Goal: Task Accomplishment & Management: Use online tool/utility

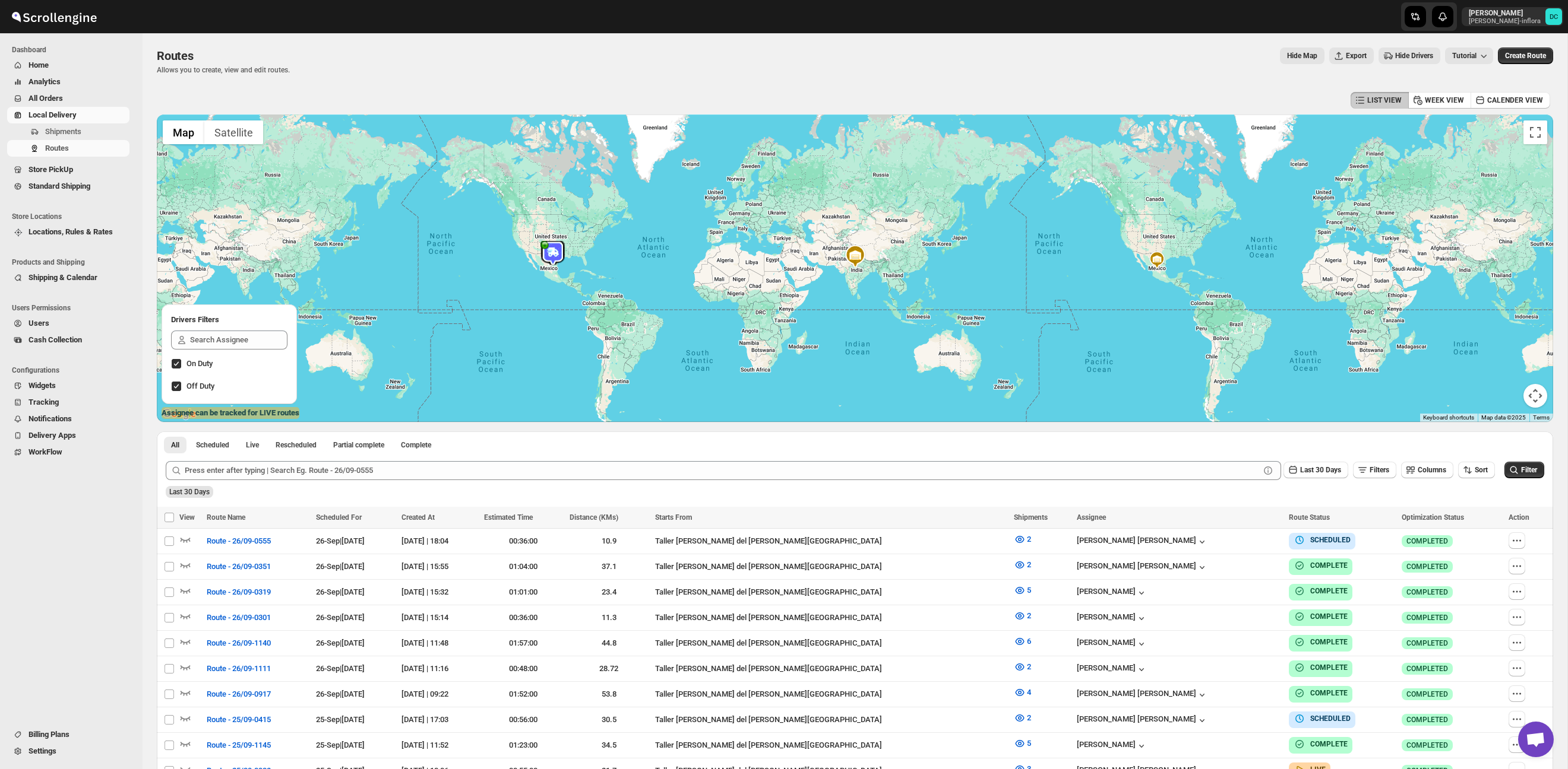
click at [55, 91] on button "All Orders" at bounding box center [68, 98] width 122 height 16
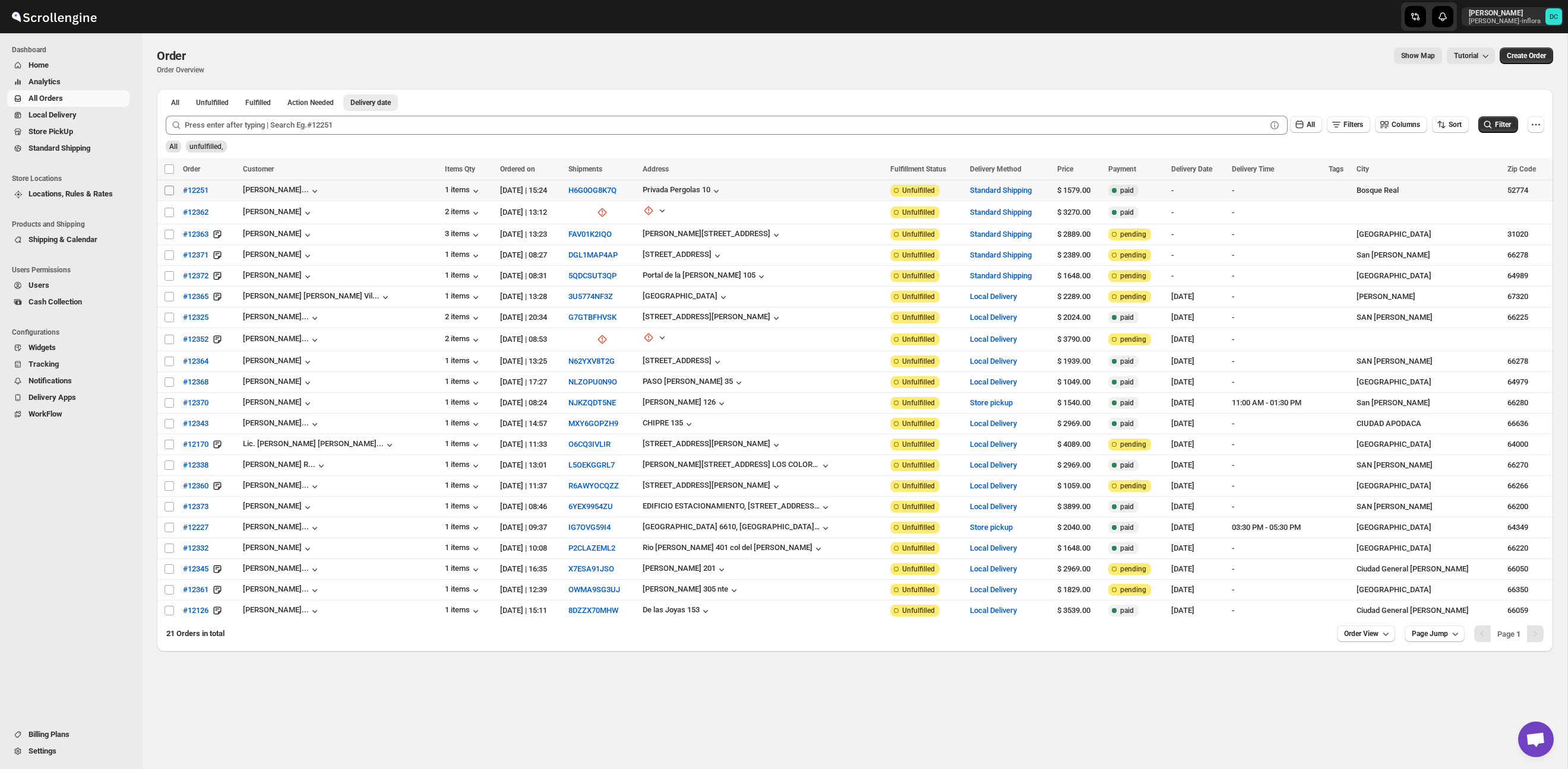
click at [172, 192] on input "Select order" at bounding box center [169, 190] width 9 height 9
checkbox input "true"
click at [167, 213] on input "Select order" at bounding box center [169, 212] width 9 height 9
checkbox input "true"
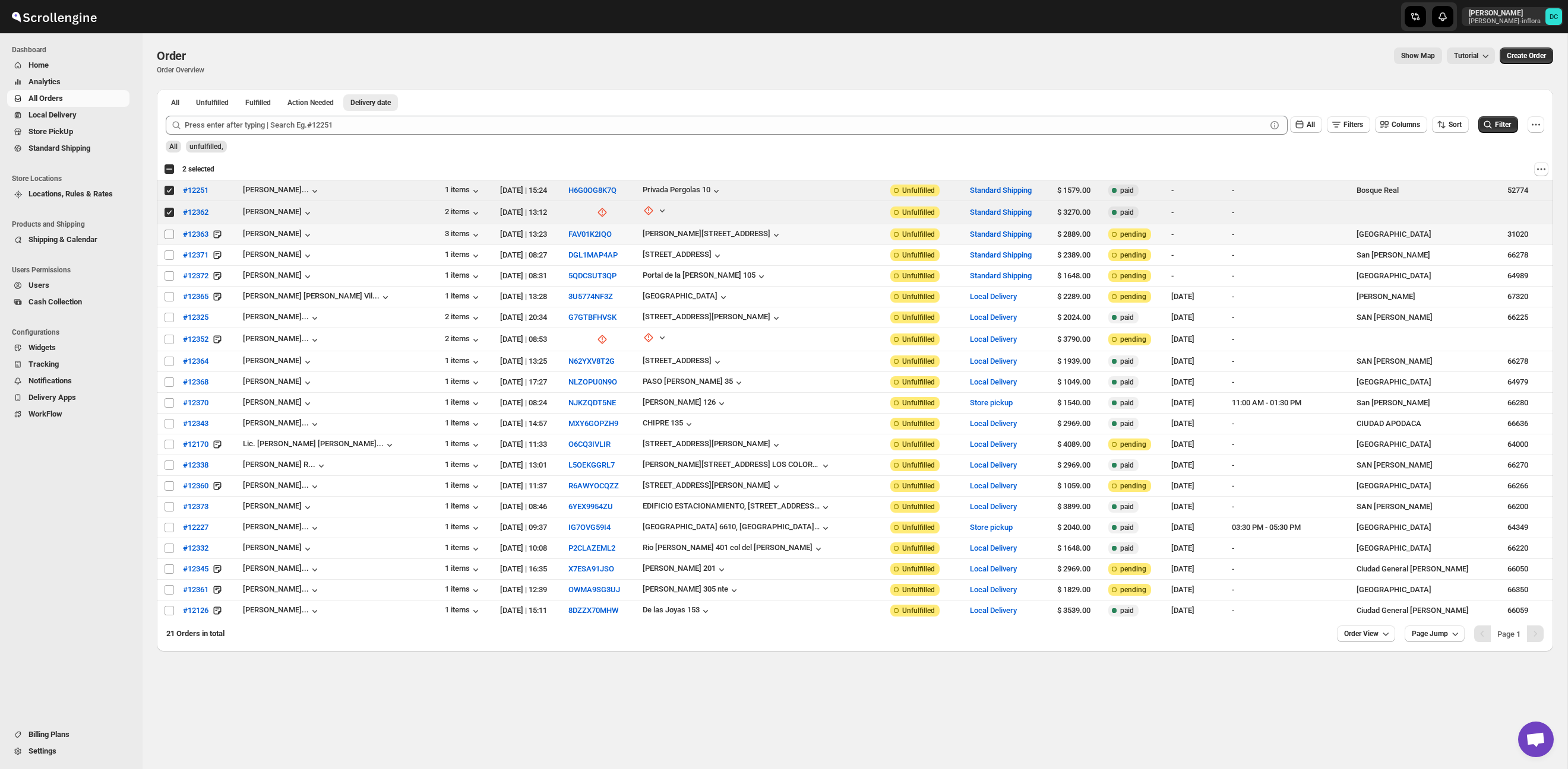
click at [168, 235] on input "Select order" at bounding box center [169, 234] width 9 height 9
checkbox input "true"
click at [167, 256] on input "Select order" at bounding box center [169, 255] width 9 height 9
checkbox input "true"
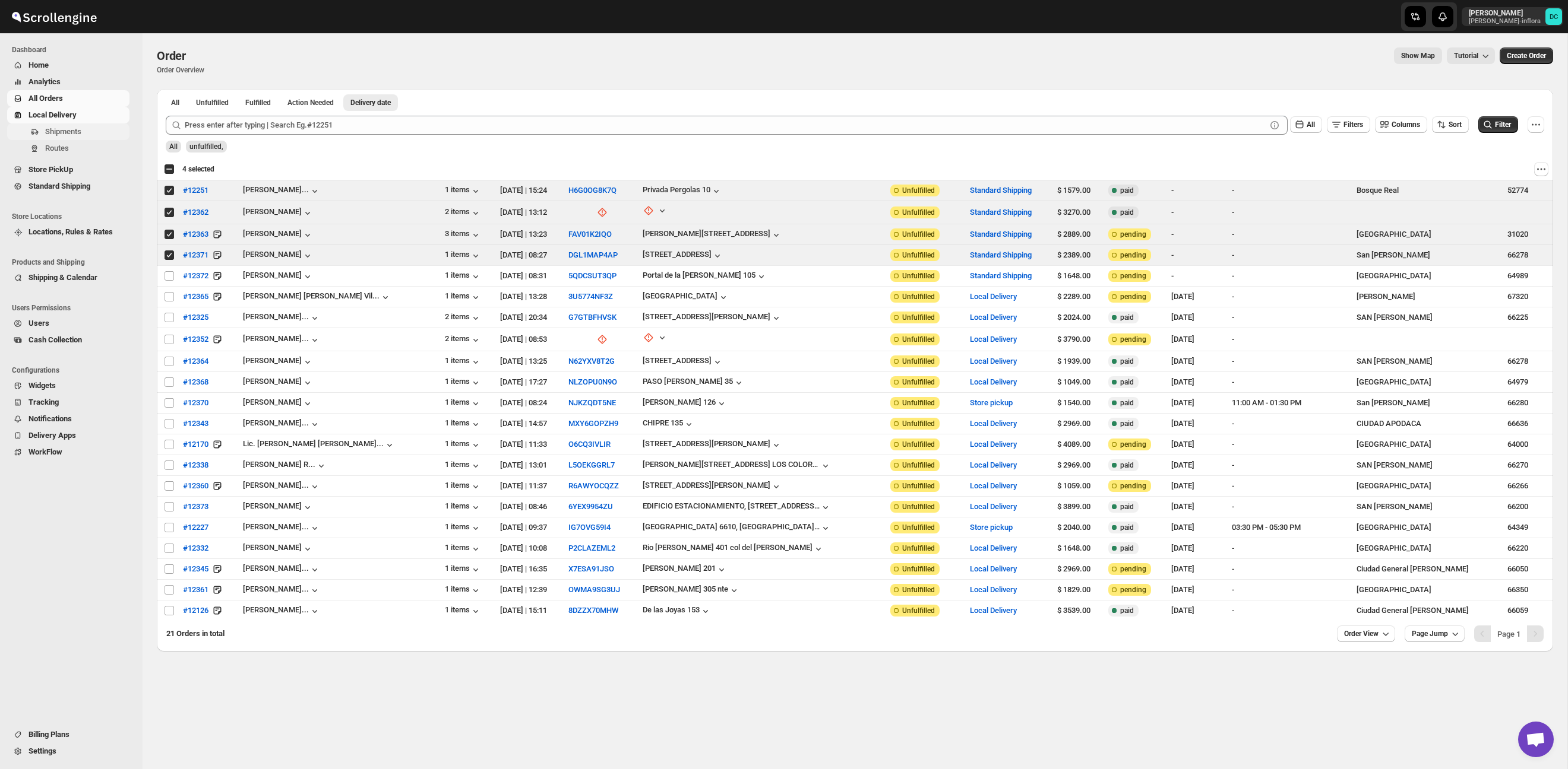
click at [87, 126] on span "Shipments" at bounding box center [86, 131] width 82 height 12
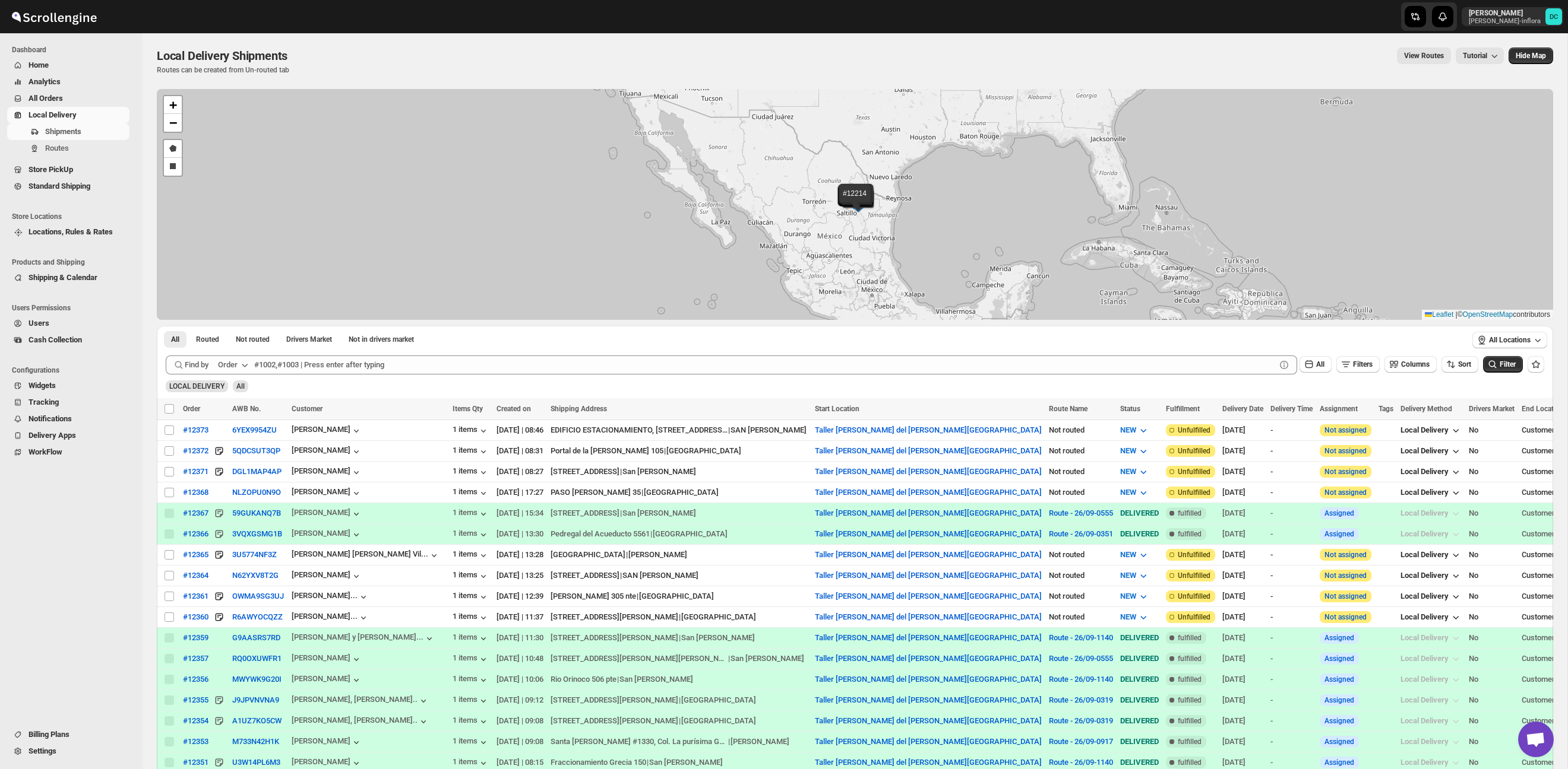
click at [63, 94] on span "All Orders" at bounding box center [45, 98] width 35 height 9
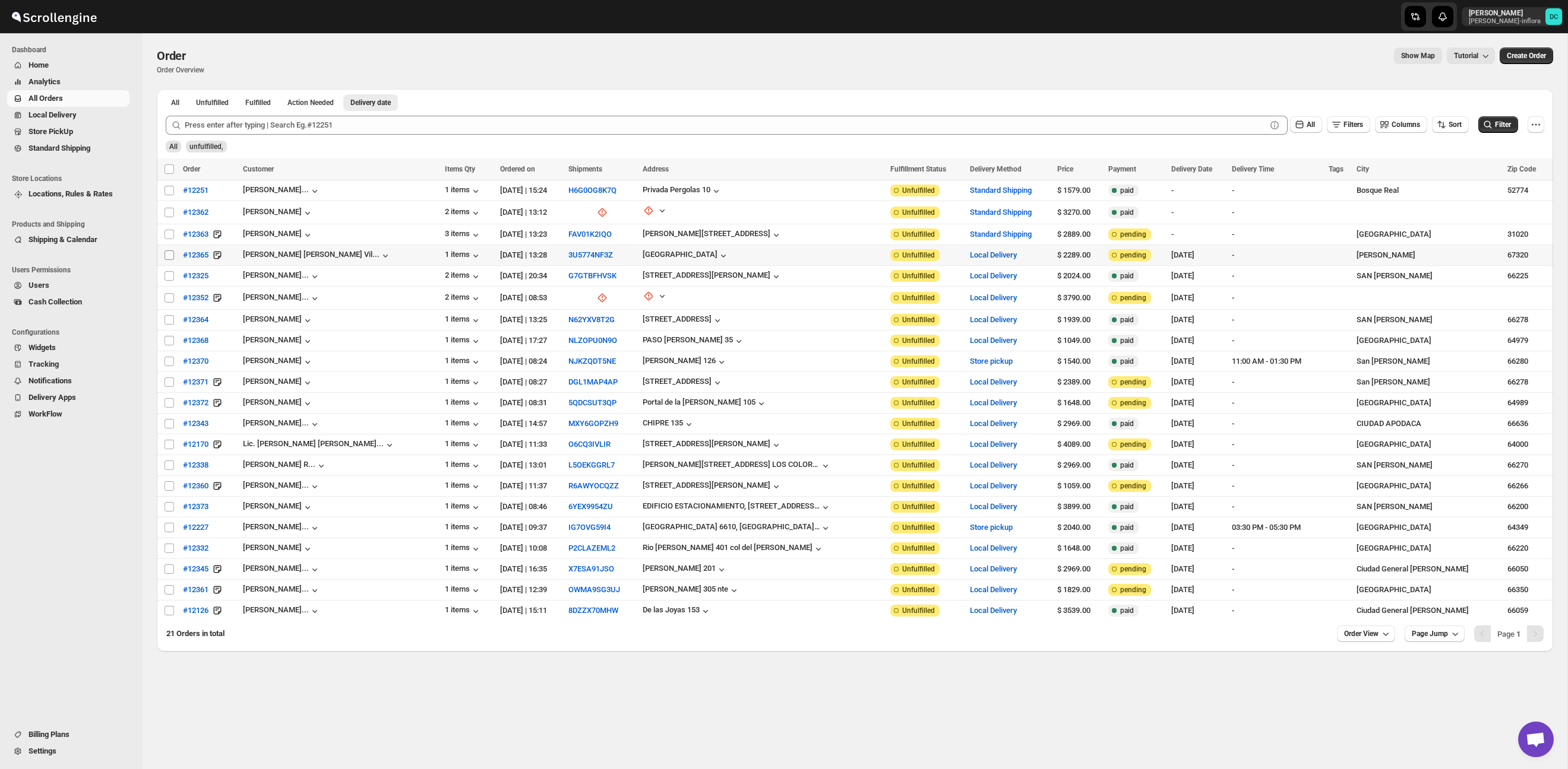
click at [170, 255] on input "Select order" at bounding box center [169, 255] width 9 height 9
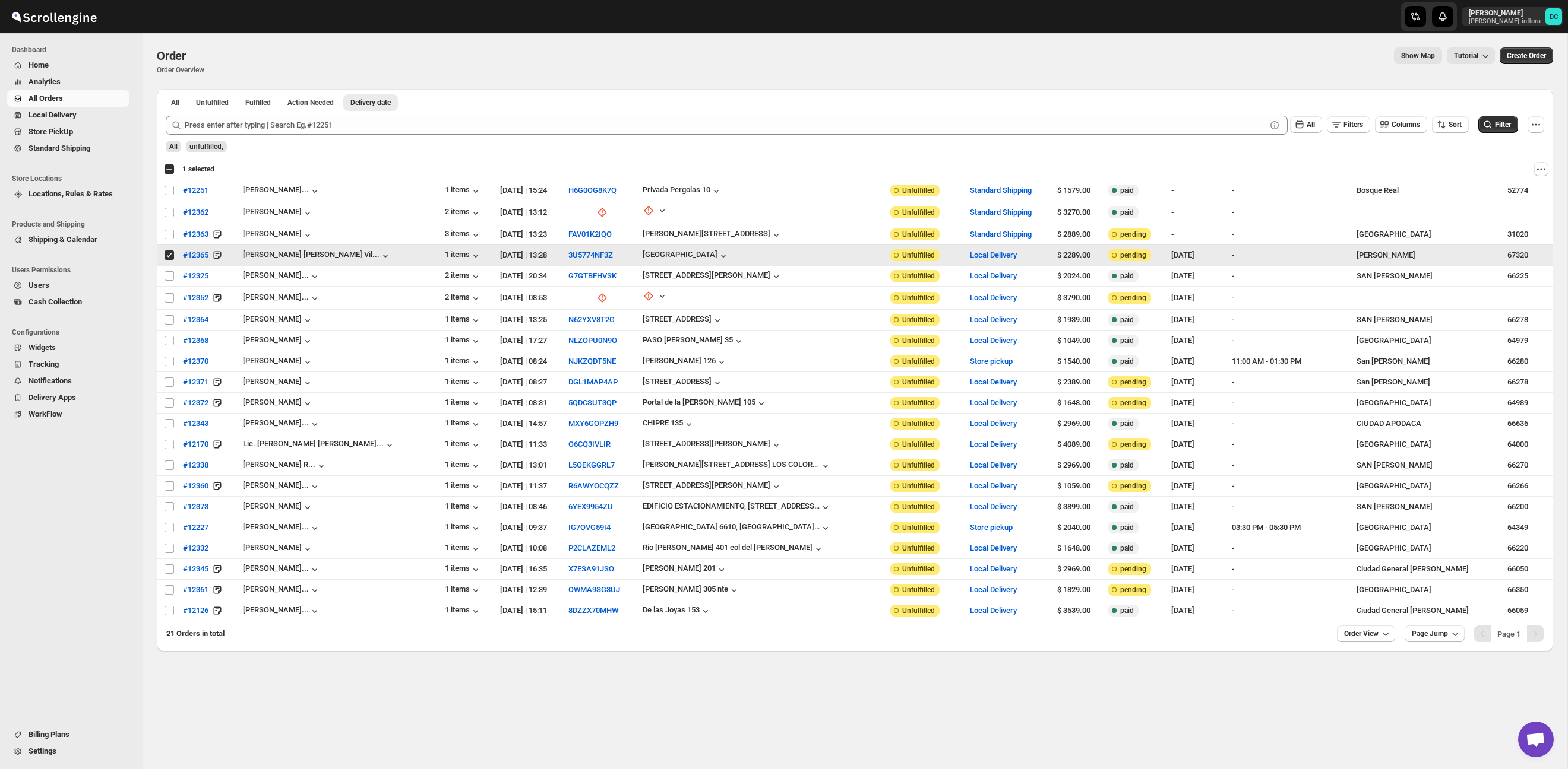
click at [170, 255] on input "Select order" at bounding box center [169, 255] width 9 height 9
checkbox input "false"
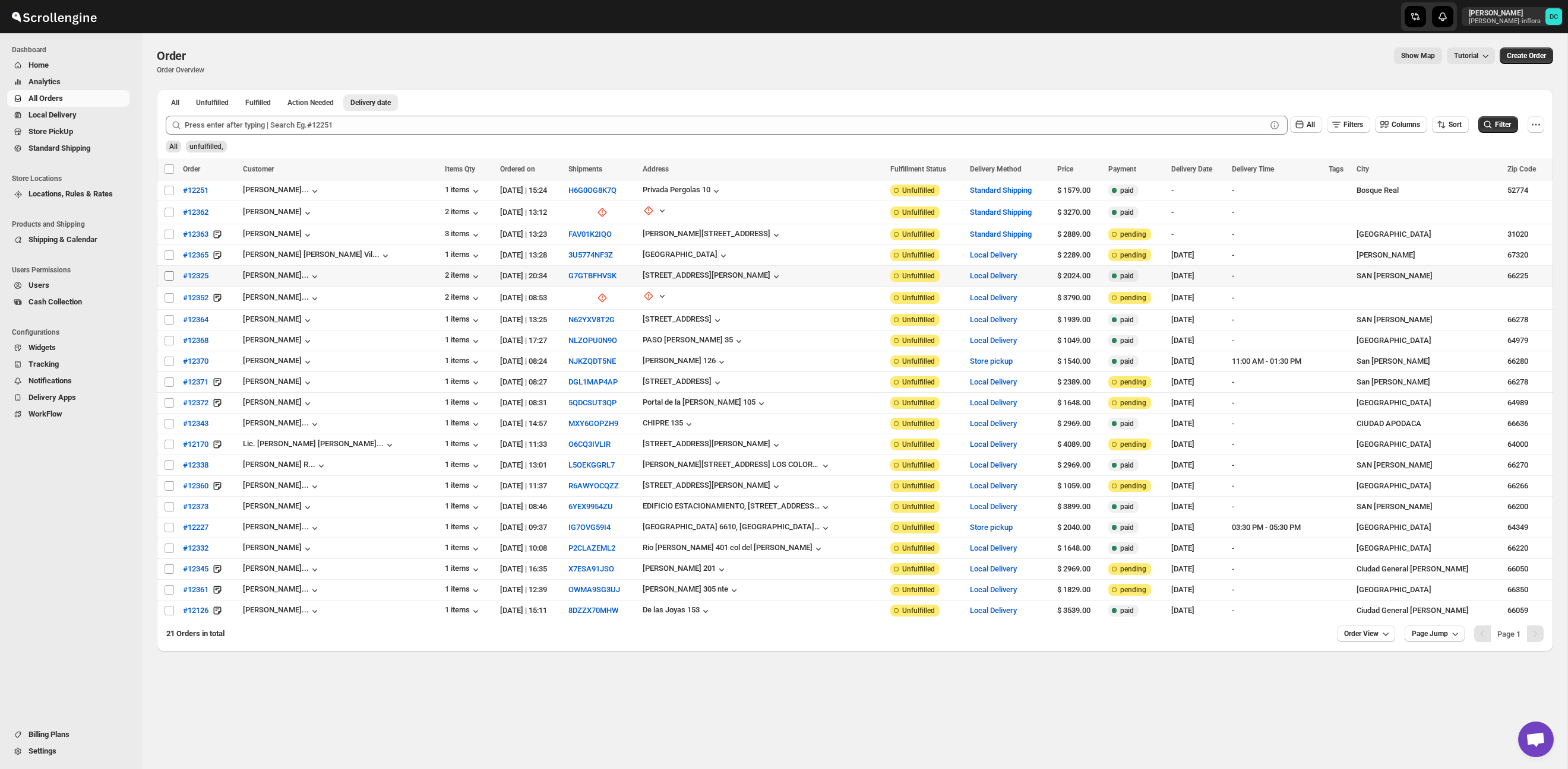
click at [169, 272] on input "Select order" at bounding box center [169, 275] width 9 height 9
checkbox input "true"
click at [171, 296] on input "Select order" at bounding box center [169, 297] width 9 height 9
checkbox input "true"
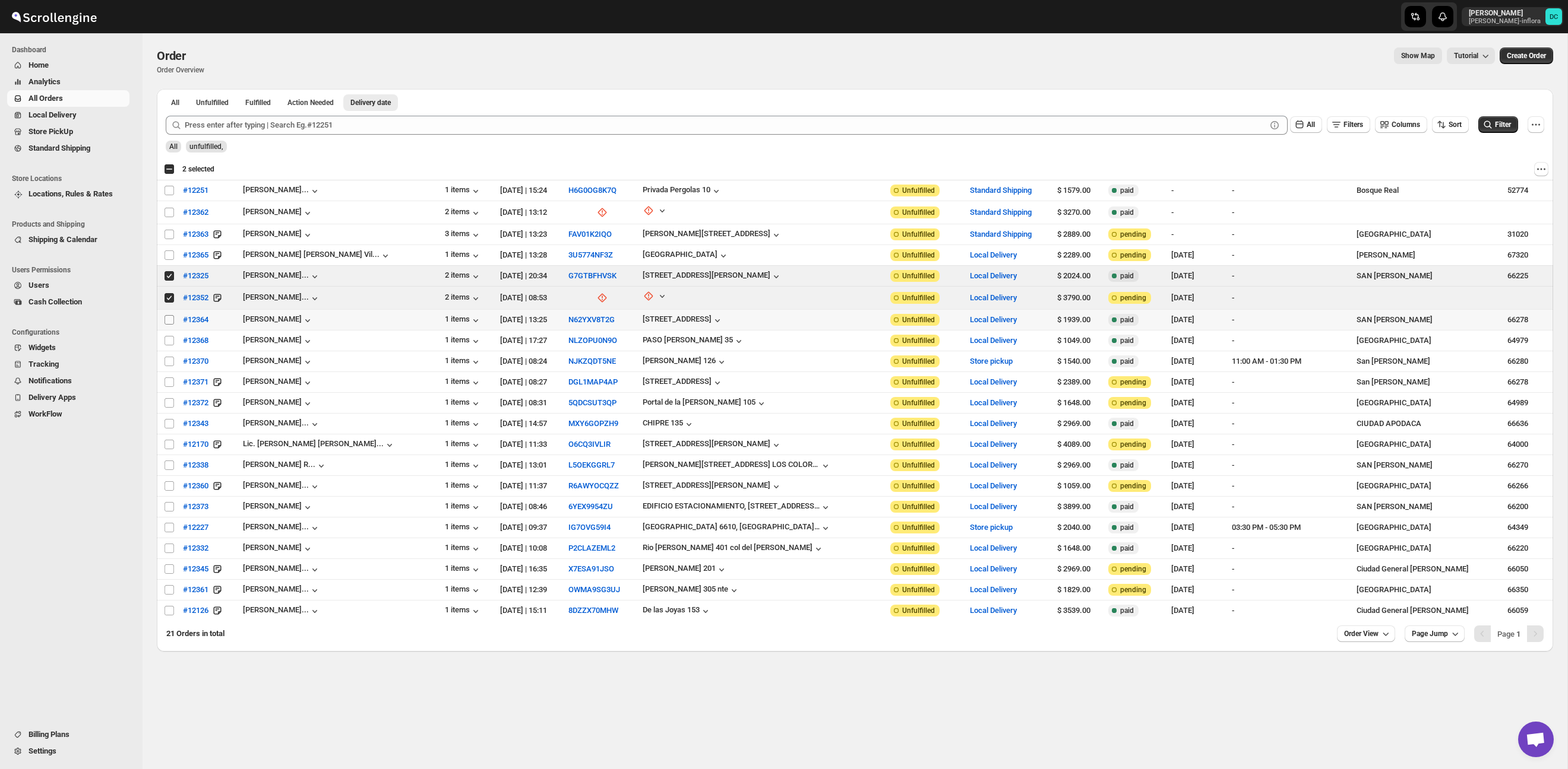
click at [171, 319] on input "Select order" at bounding box center [169, 319] width 9 height 9
checkbox input "true"
click at [170, 338] on input "Select order" at bounding box center [169, 341] width 9 height 9
checkbox input "true"
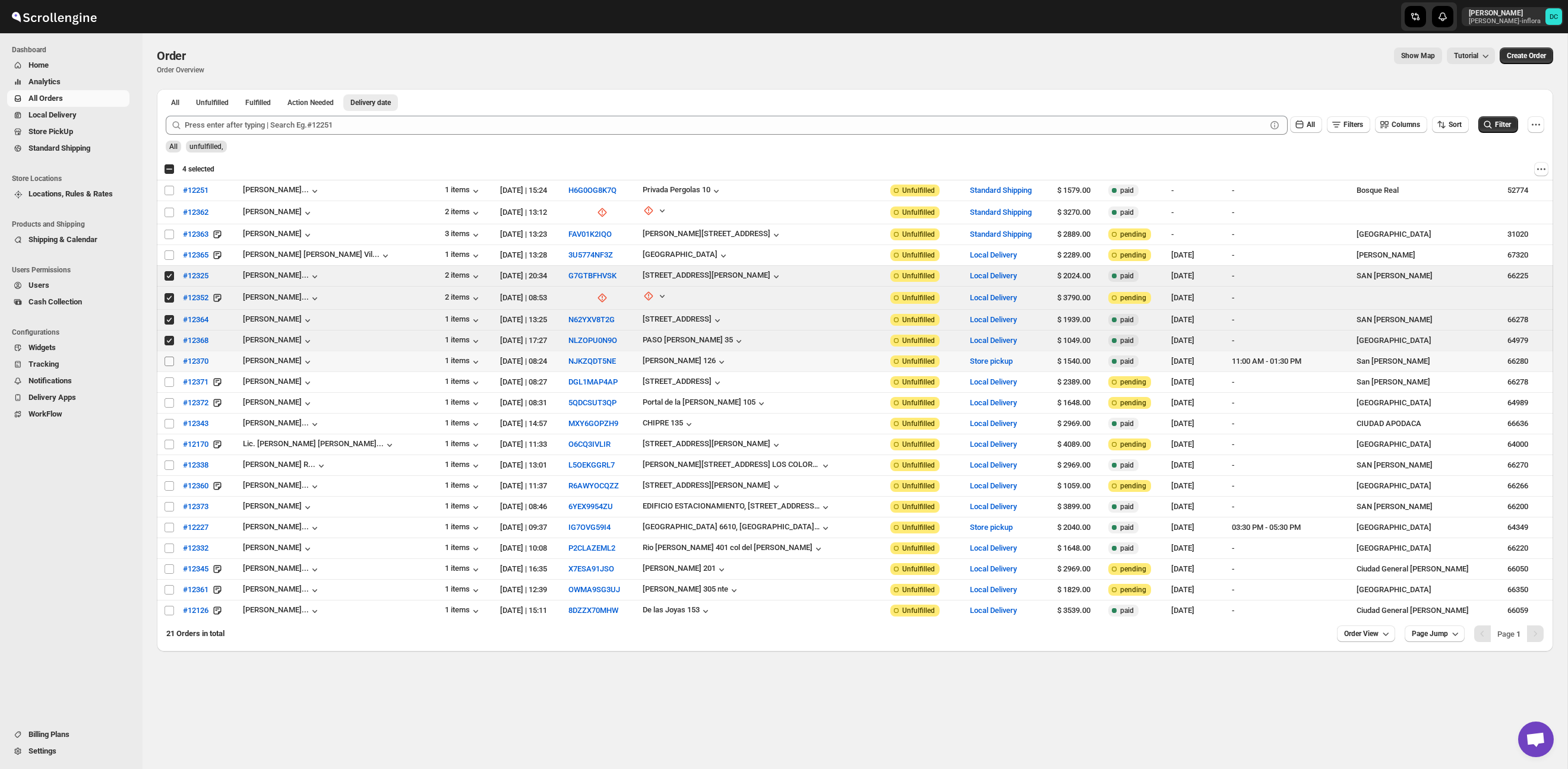
click at [166, 362] on input "Select order" at bounding box center [169, 361] width 9 height 9
checkbox input "true"
click at [167, 382] on input "Select order" at bounding box center [169, 382] width 9 height 9
checkbox input "true"
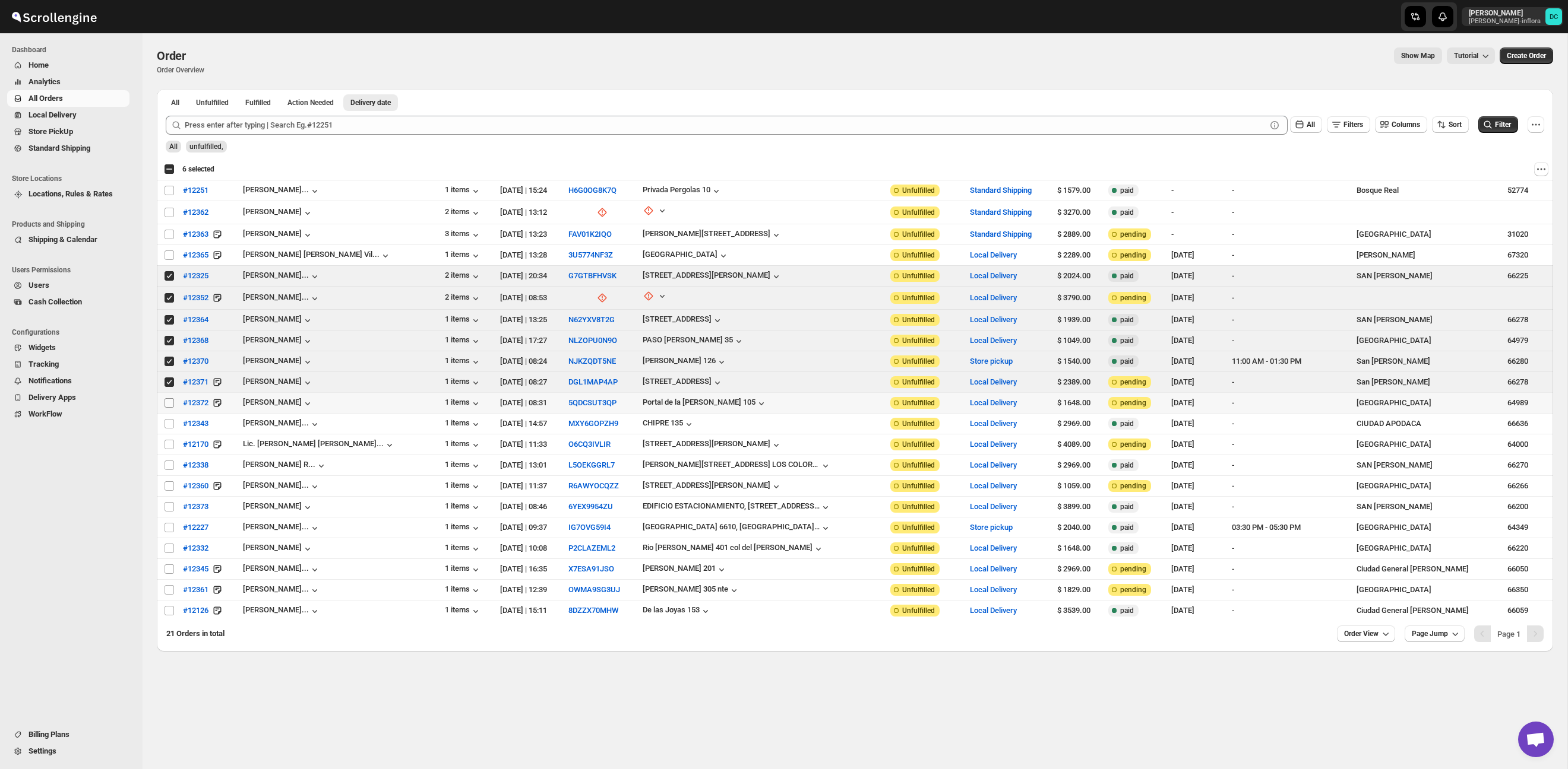
click at [169, 402] on input "Select order" at bounding box center [169, 402] width 9 height 9
checkbox input "true"
click at [72, 134] on span "Shipments" at bounding box center [63, 131] width 36 height 9
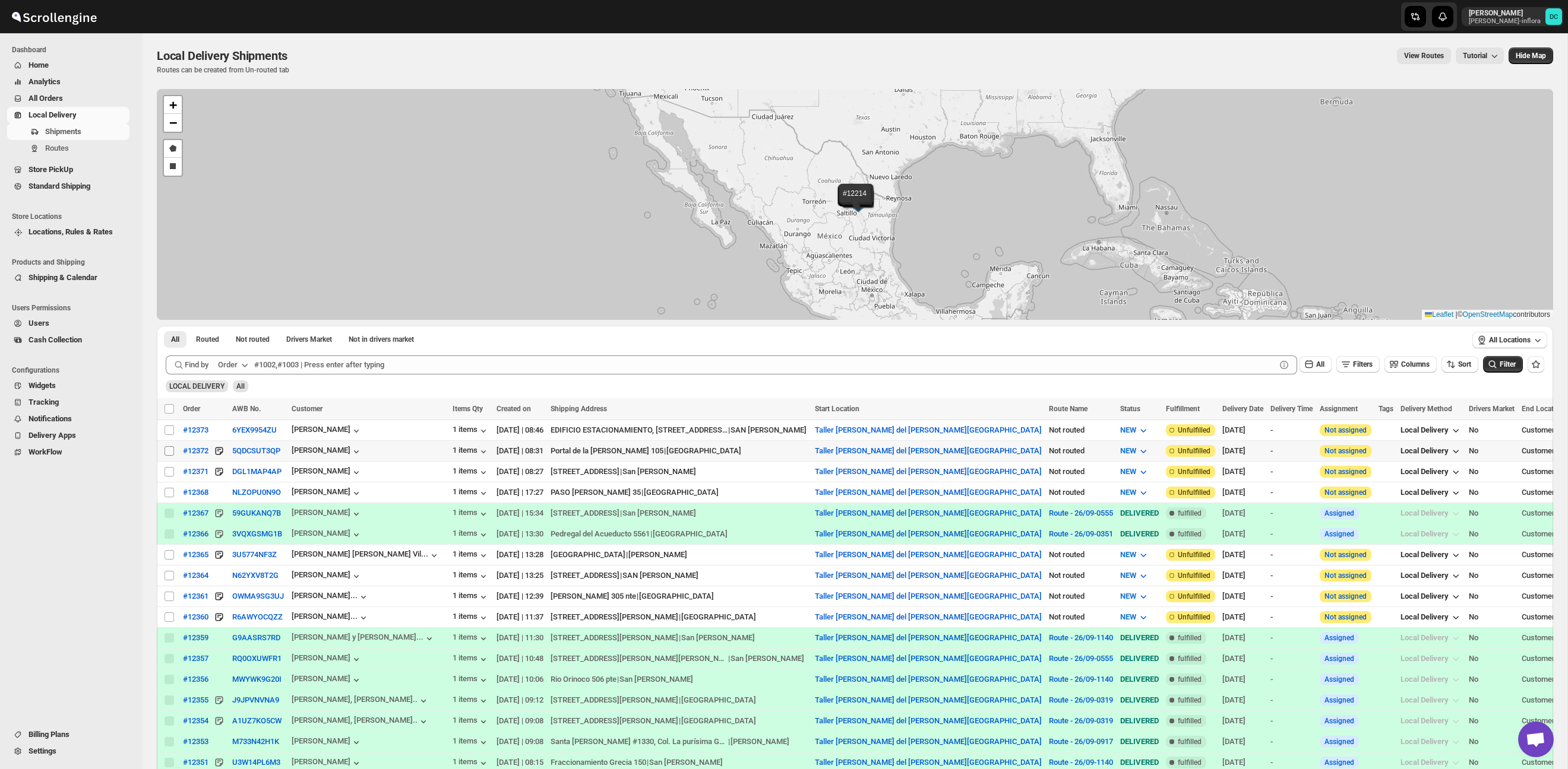
click at [171, 453] on input "Select shipment" at bounding box center [169, 450] width 9 height 9
checkbox input "true"
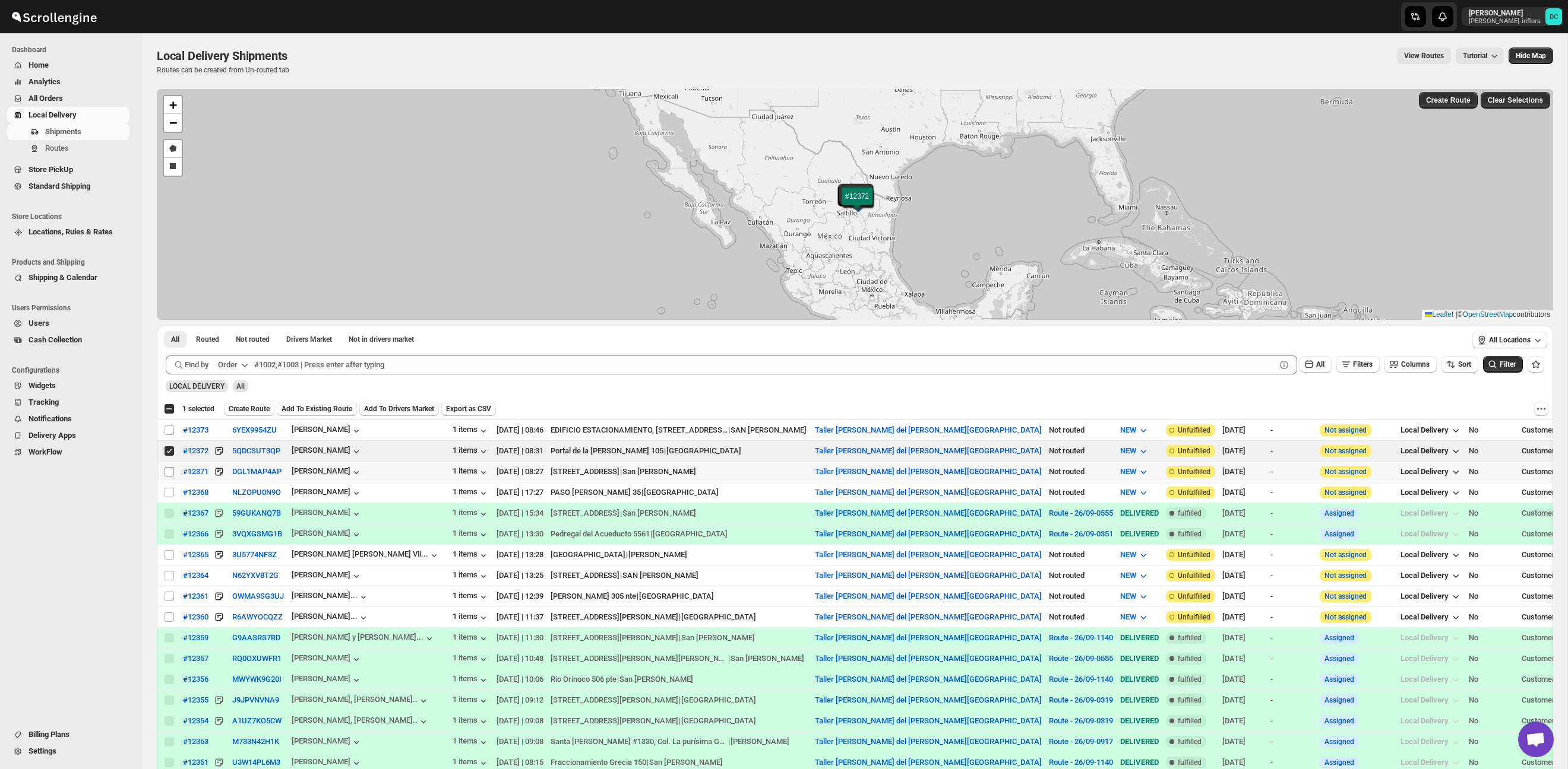
drag, startPoint x: 170, startPoint y: 468, endPoint x: 165, endPoint y: 472, distance: 6.4
click at [170, 468] on input "Select shipment" at bounding box center [169, 472] width 9 height 9
drag, startPoint x: 165, startPoint y: 472, endPoint x: 168, endPoint y: 482, distance: 10.4
click at [165, 472] on input "Select shipment" at bounding box center [169, 472] width 9 height 9
checkbox input "false"
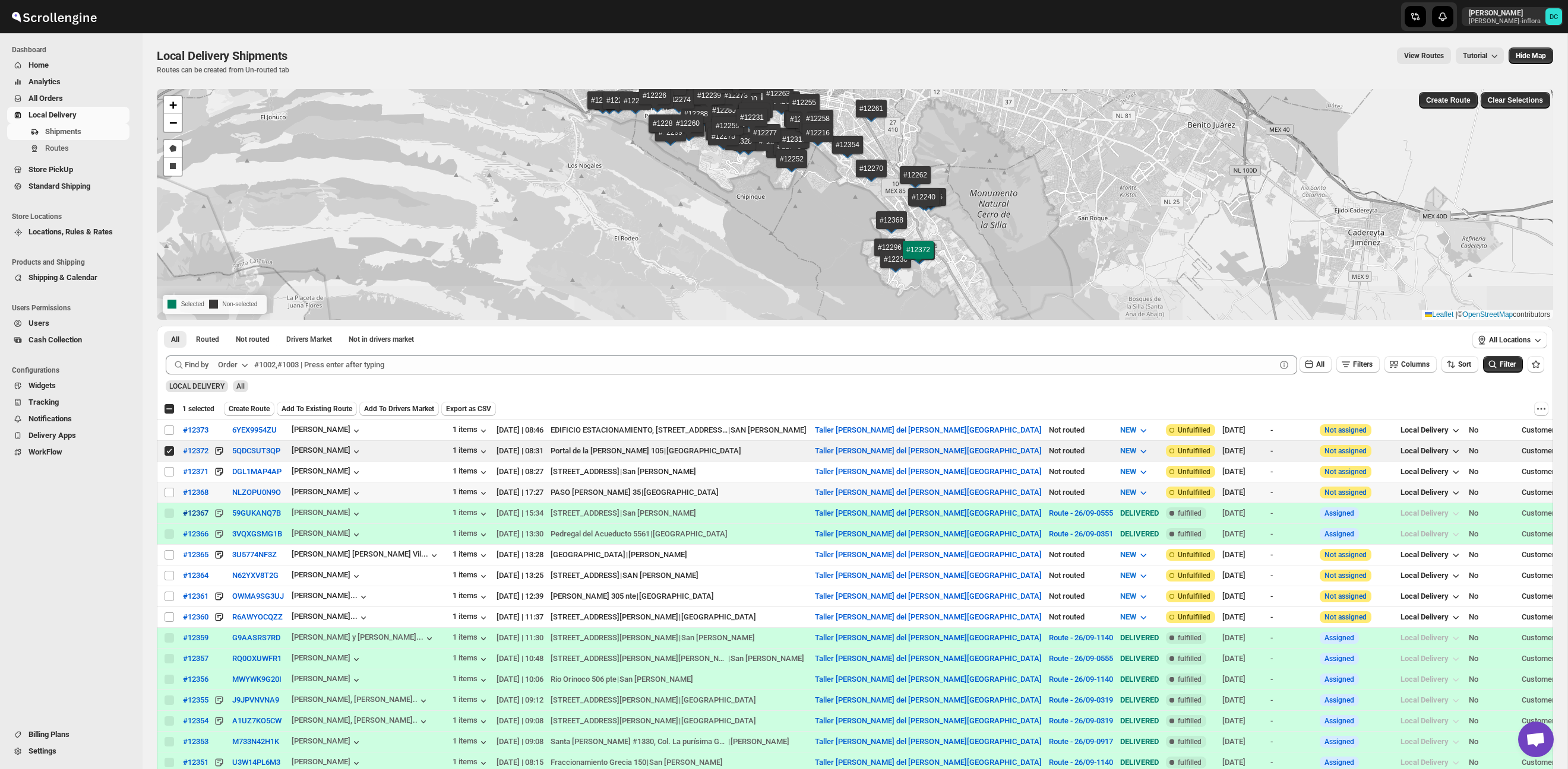
drag, startPoint x: 169, startPoint y: 492, endPoint x: 191, endPoint y: 519, distance: 34.8
click at [169, 492] on input "Select shipment" at bounding box center [169, 492] width 9 height 9
checkbox input "true"
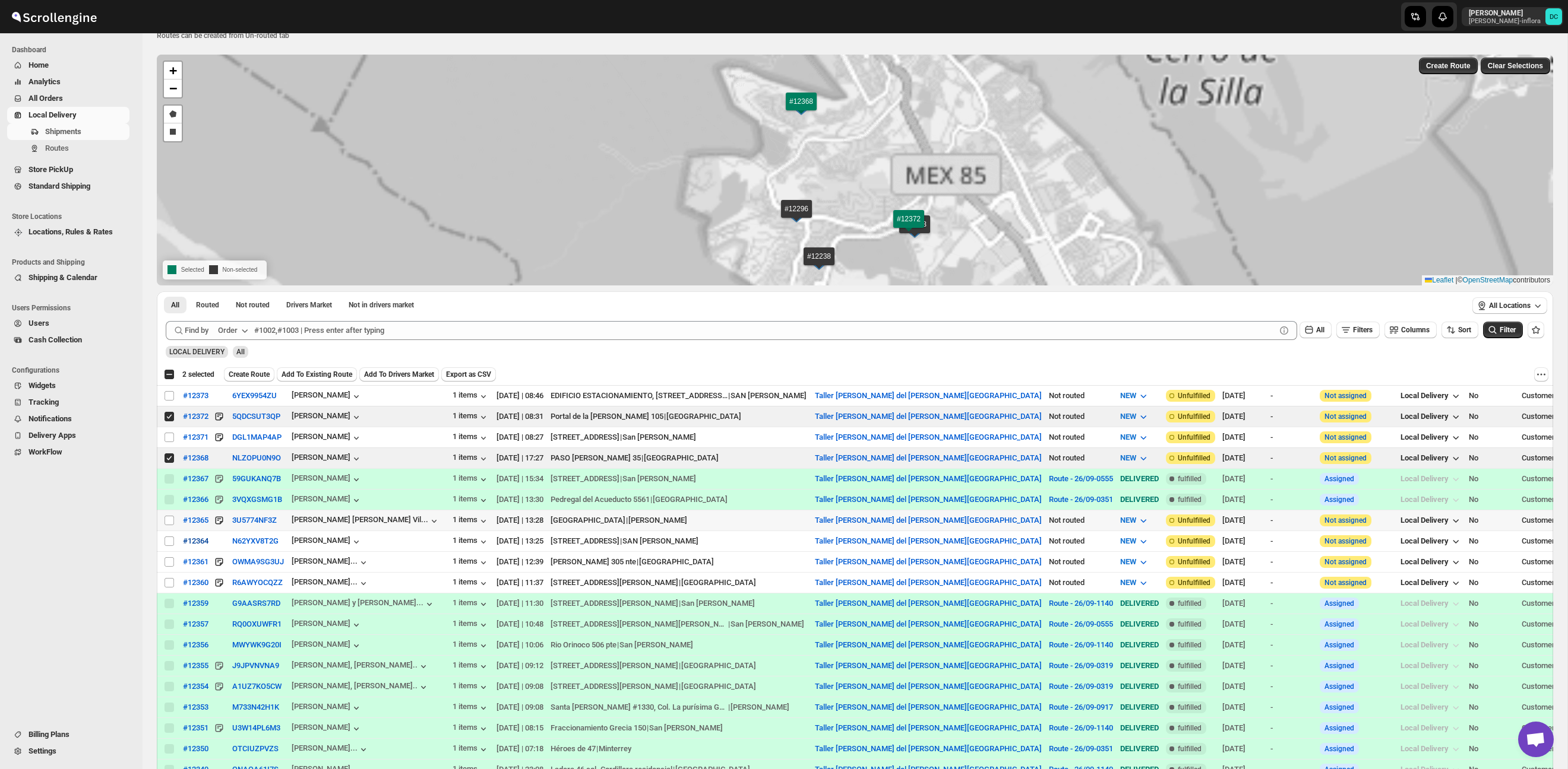
scroll to position [36, 0]
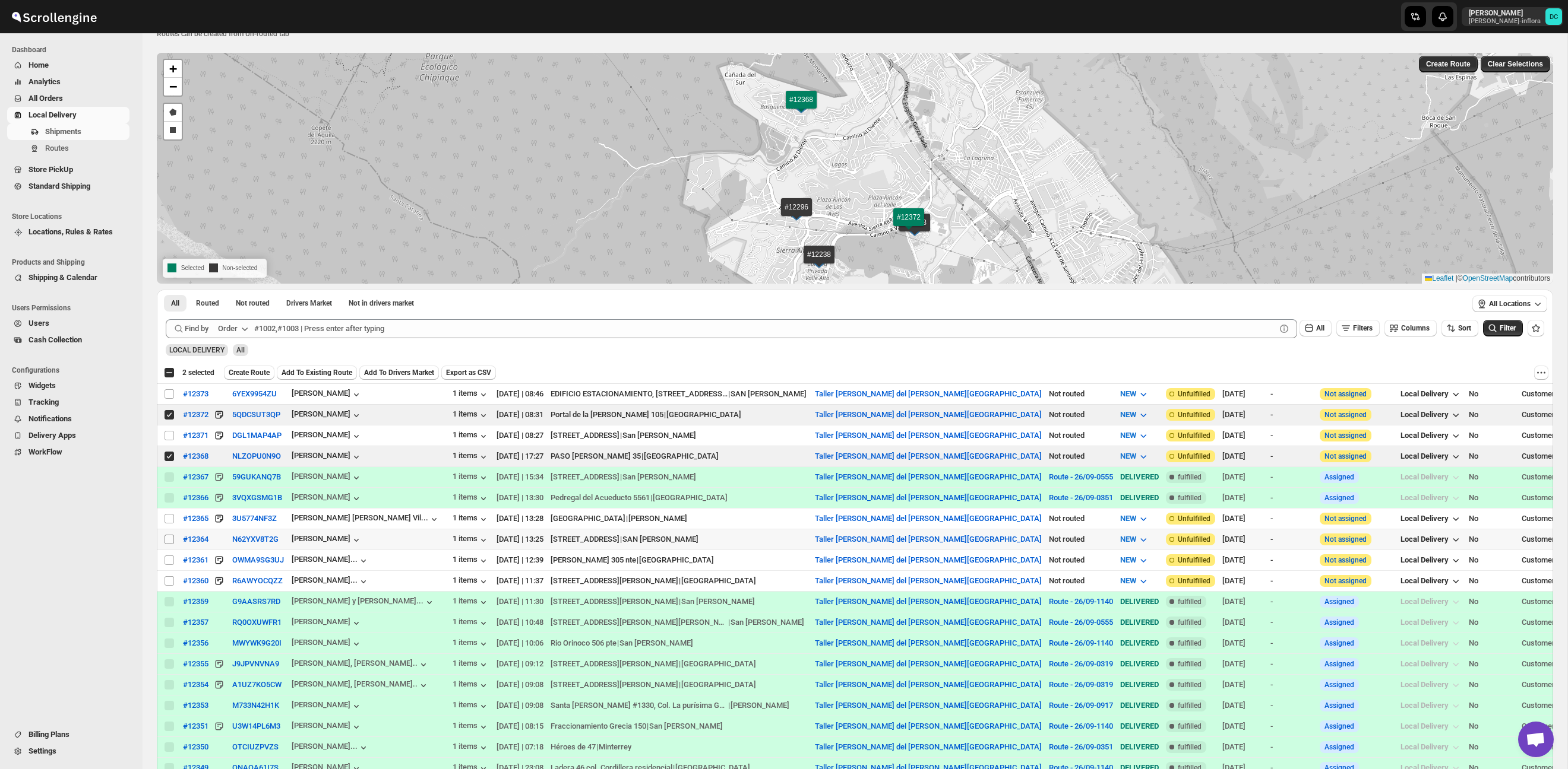
click at [165, 540] on input "Select shipment" at bounding box center [169, 539] width 9 height 9
checkbox input "true"
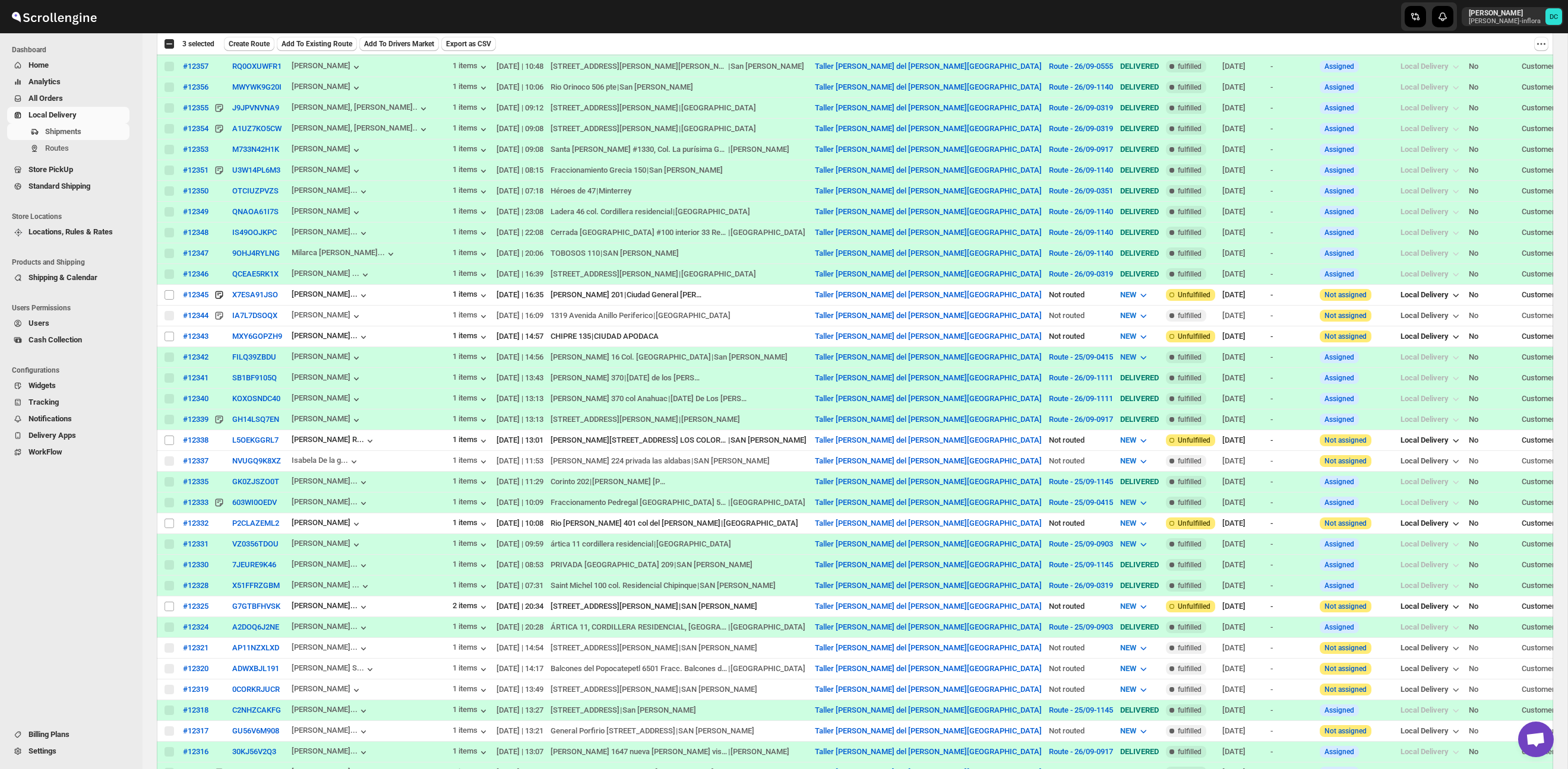
scroll to position [602, 0]
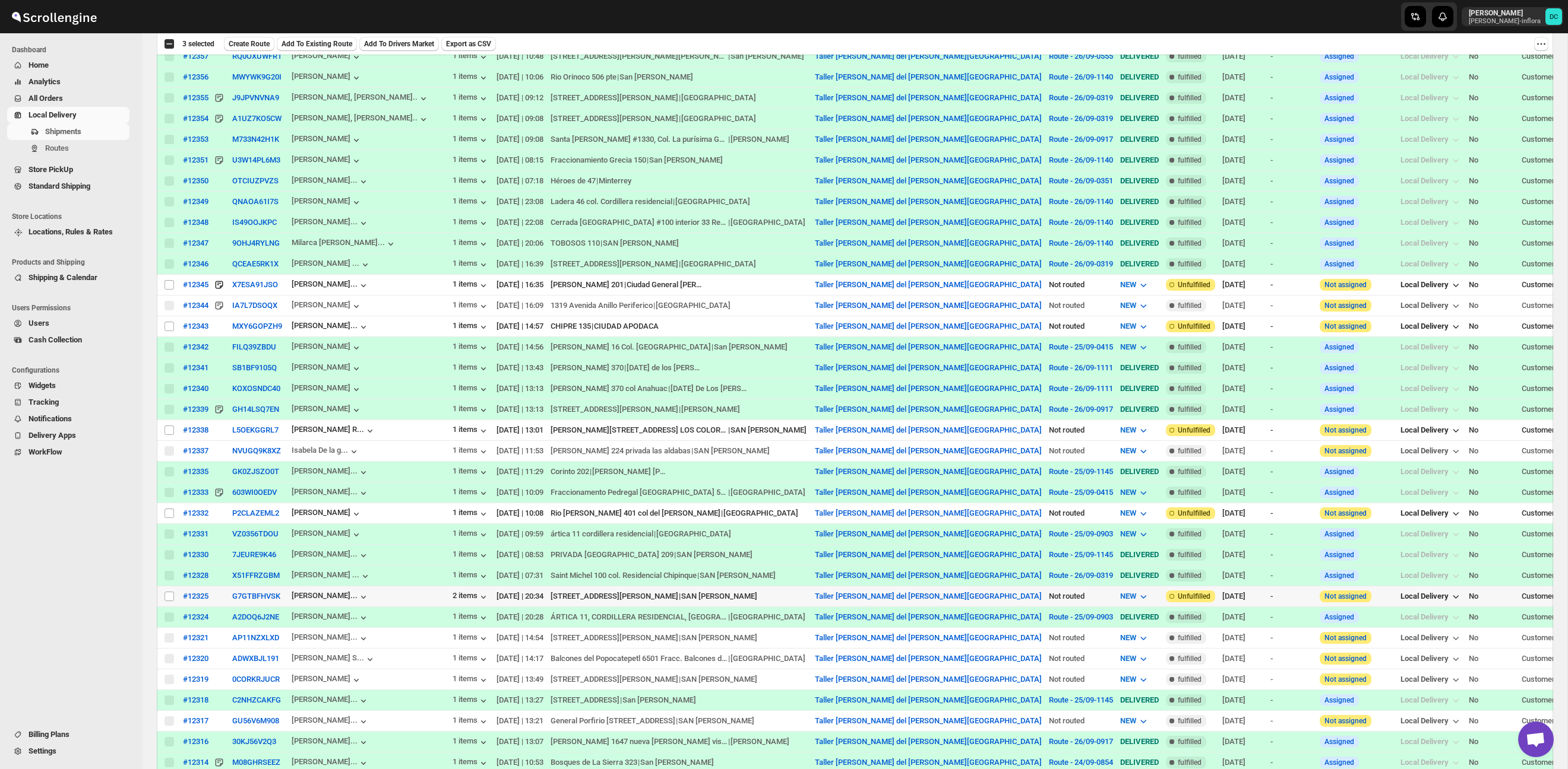
drag, startPoint x: 167, startPoint y: 598, endPoint x: 300, endPoint y: 507, distance: 161.2
click at [167, 598] on input "Select shipment" at bounding box center [169, 596] width 9 height 9
checkbox input "true"
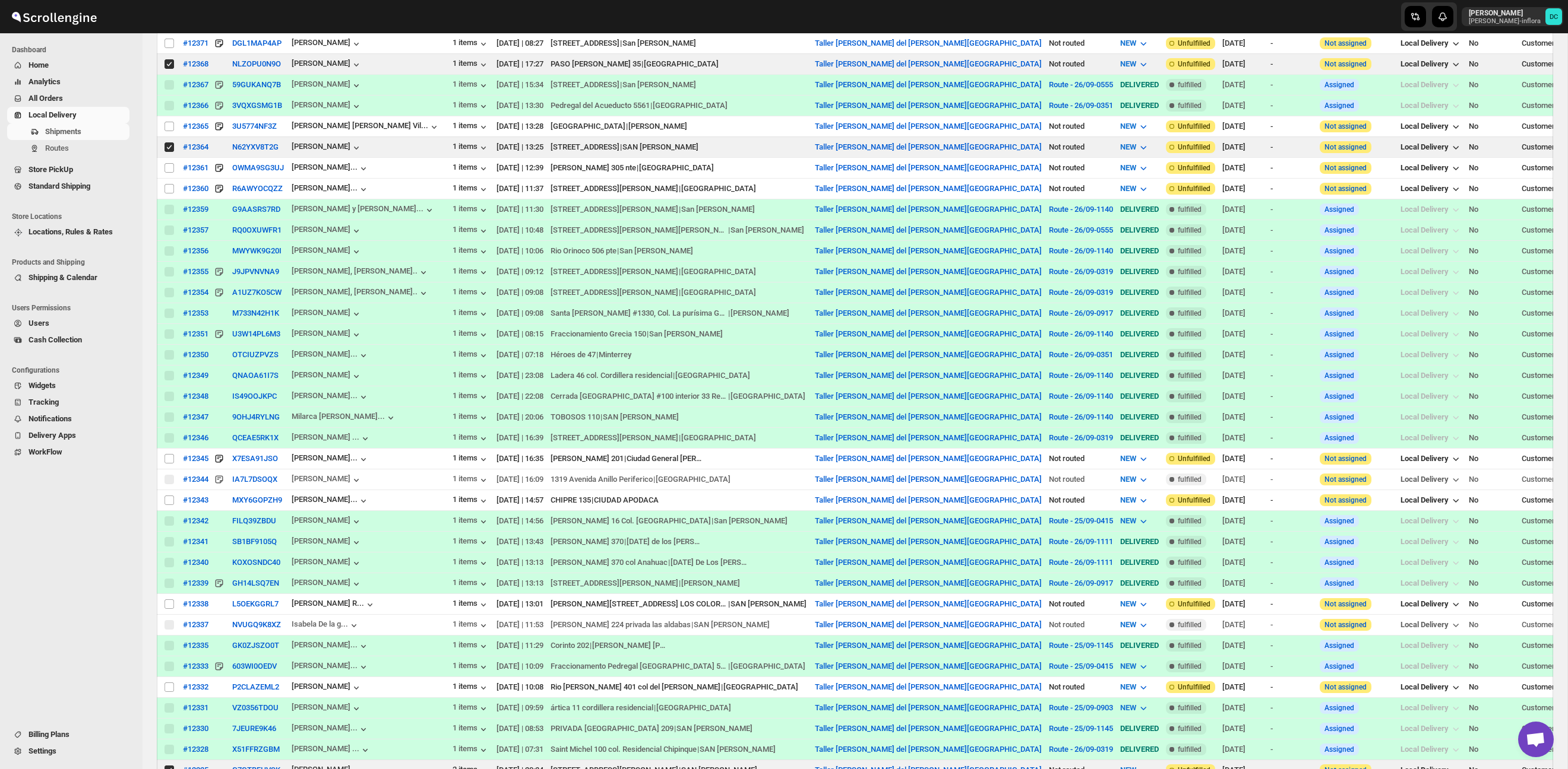
scroll to position [0, 0]
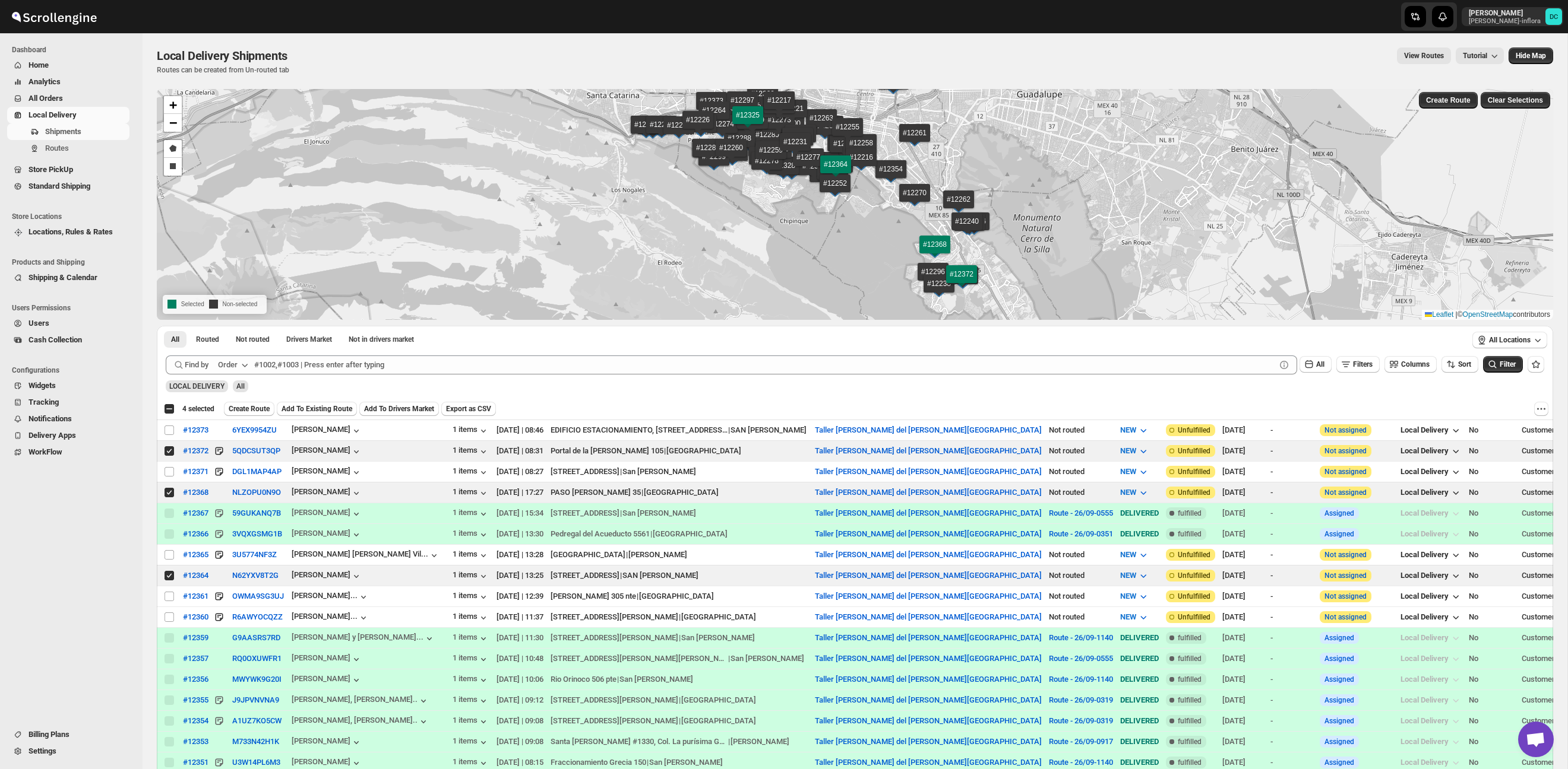
drag, startPoint x: 269, startPoint y: 405, endPoint x: 299, endPoint y: 428, distance: 37.8
click at [269, 405] on span "Create Route" at bounding box center [249, 409] width 41 height 9
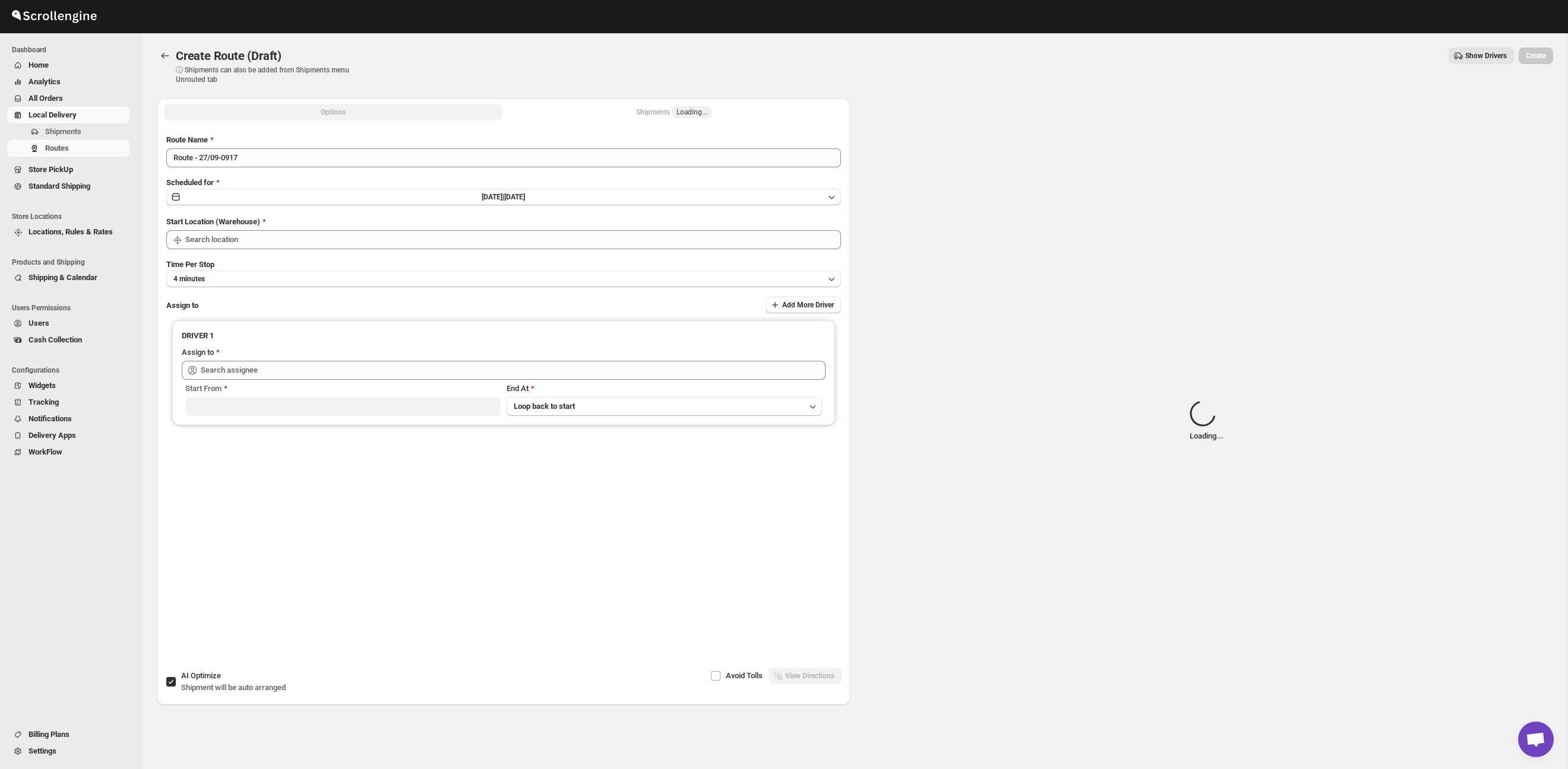
type input "Taller [PERSON_NAME] del [PERSON_NAME][GEOGRAPHIC_DATA]"
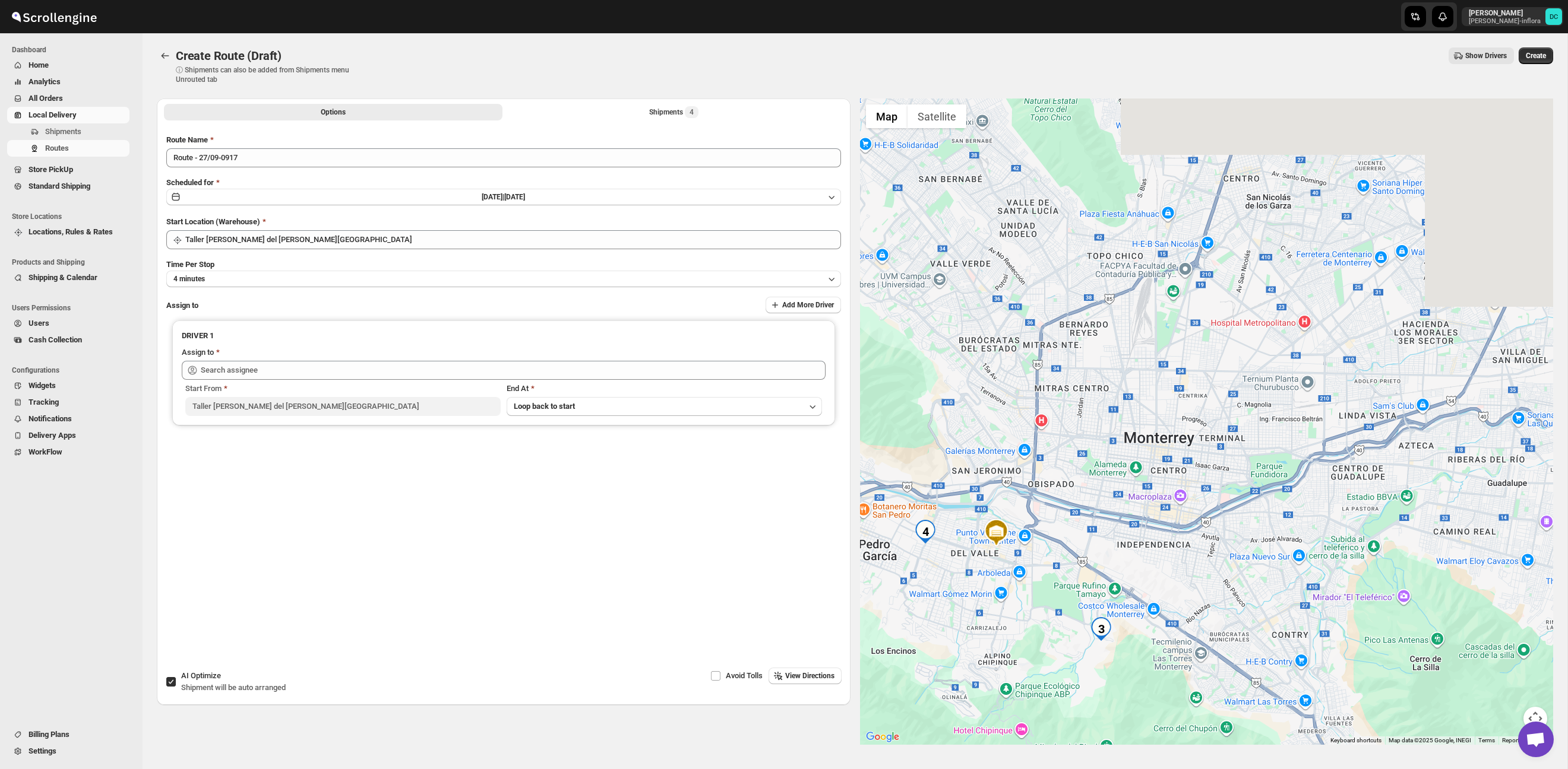
drag, startPoint x: 1349, startPoint y: 369, endPoint x: 1158, endPoint y: 485, distance: 223.5
click at [1158, 488] on div at bounding box center [1207, 421] width 693 height 646
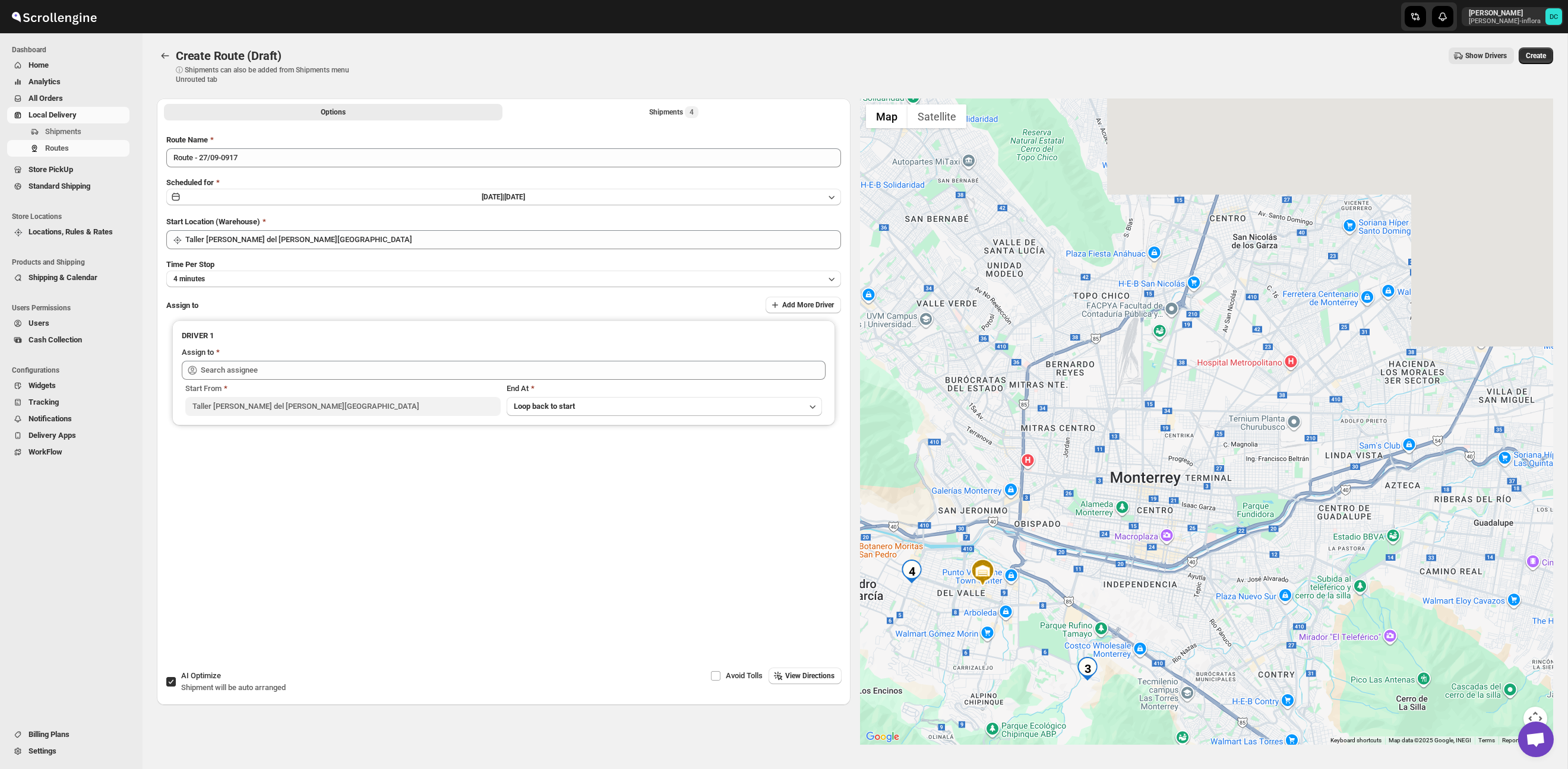
drag, startPoint x: 1185, startPoint y: 408, endPoint x: 1195, endPoint y: 543, distance: 135.4
click at [1194, 543] on div at bounding box center [1207, 421] width 693 height 646
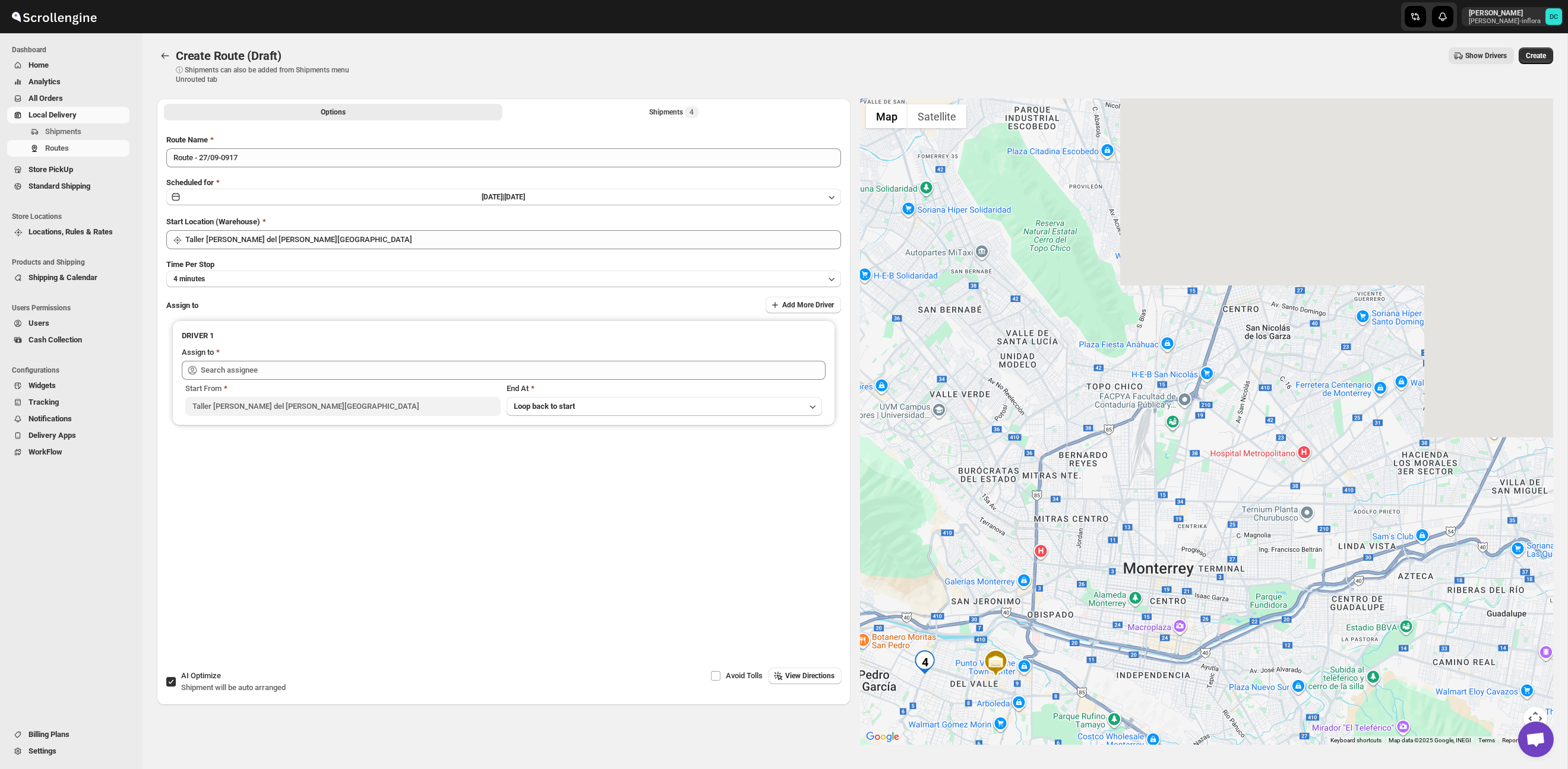
drag, startPoint x: 1239, startPoint y: 558, endPoint x: 1290, endPoint y: 370, distance: 194.8
click at [1293, 358] on div at bounding box center [1207, 421] width 693 height 646
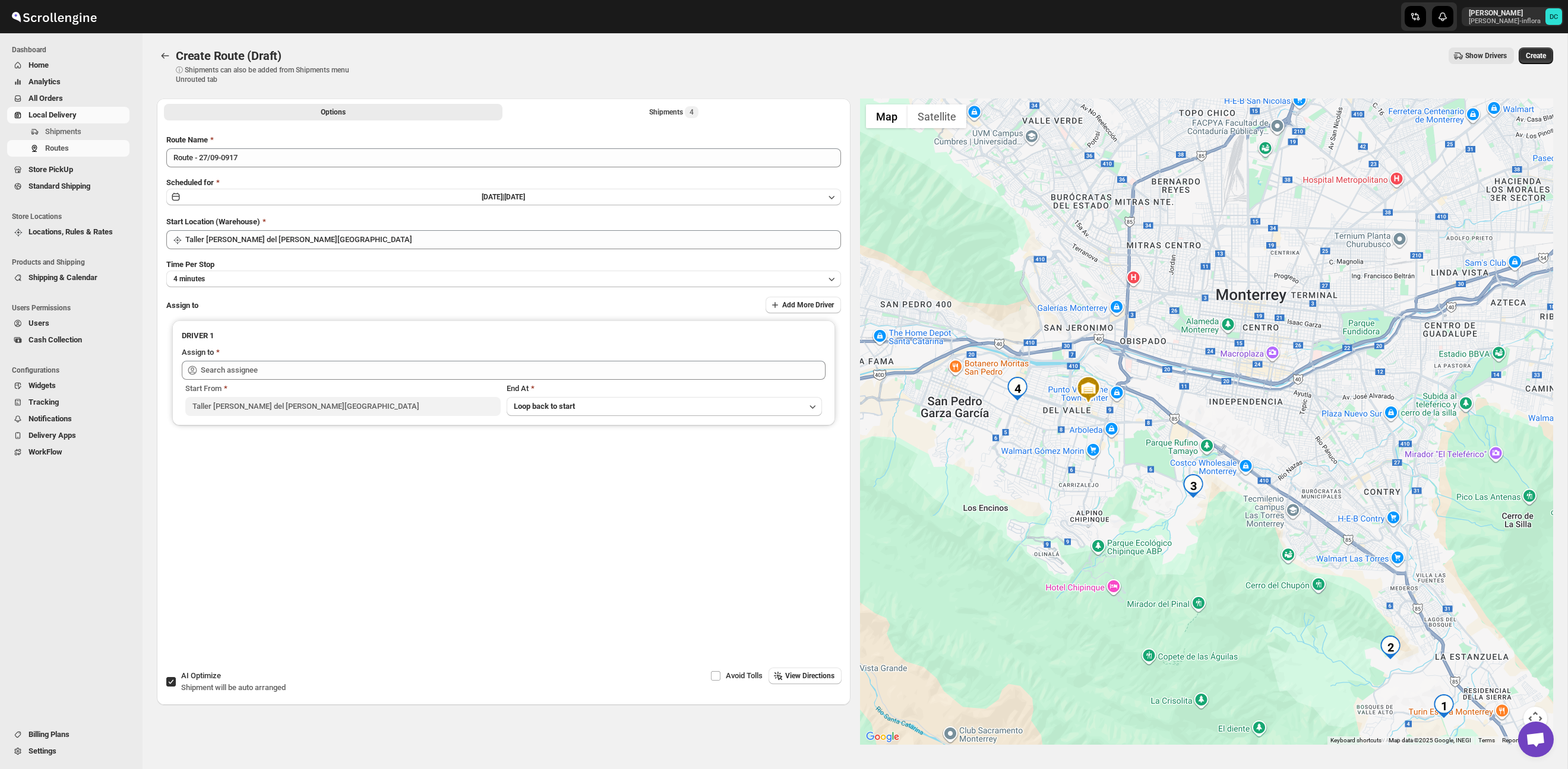
drag, startPoint x: 1316, startPoint y: 393, endPoint x: 1353, endPoint y: 322, distance: 80.1
click at [1353, 322] on div at bounding box center [1207, 421] width 693 height 646
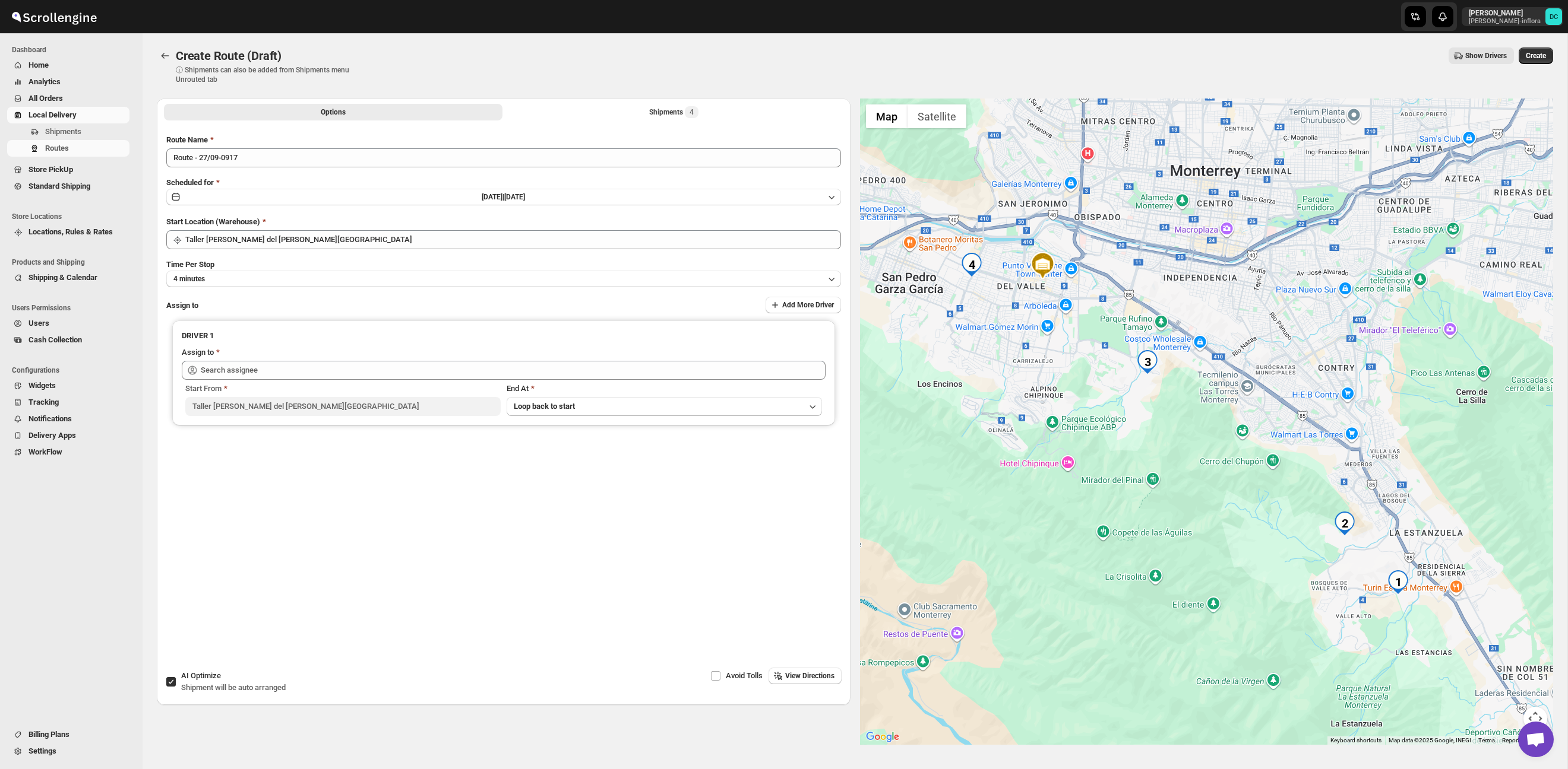
drag, startPoint x: 1391, startPoint y: 380, endPoint x: 1329, endPoint y: 370, distance: 62.8
click at [1329, 370] on div at bounding box center [1207, 421] width 693 height 646
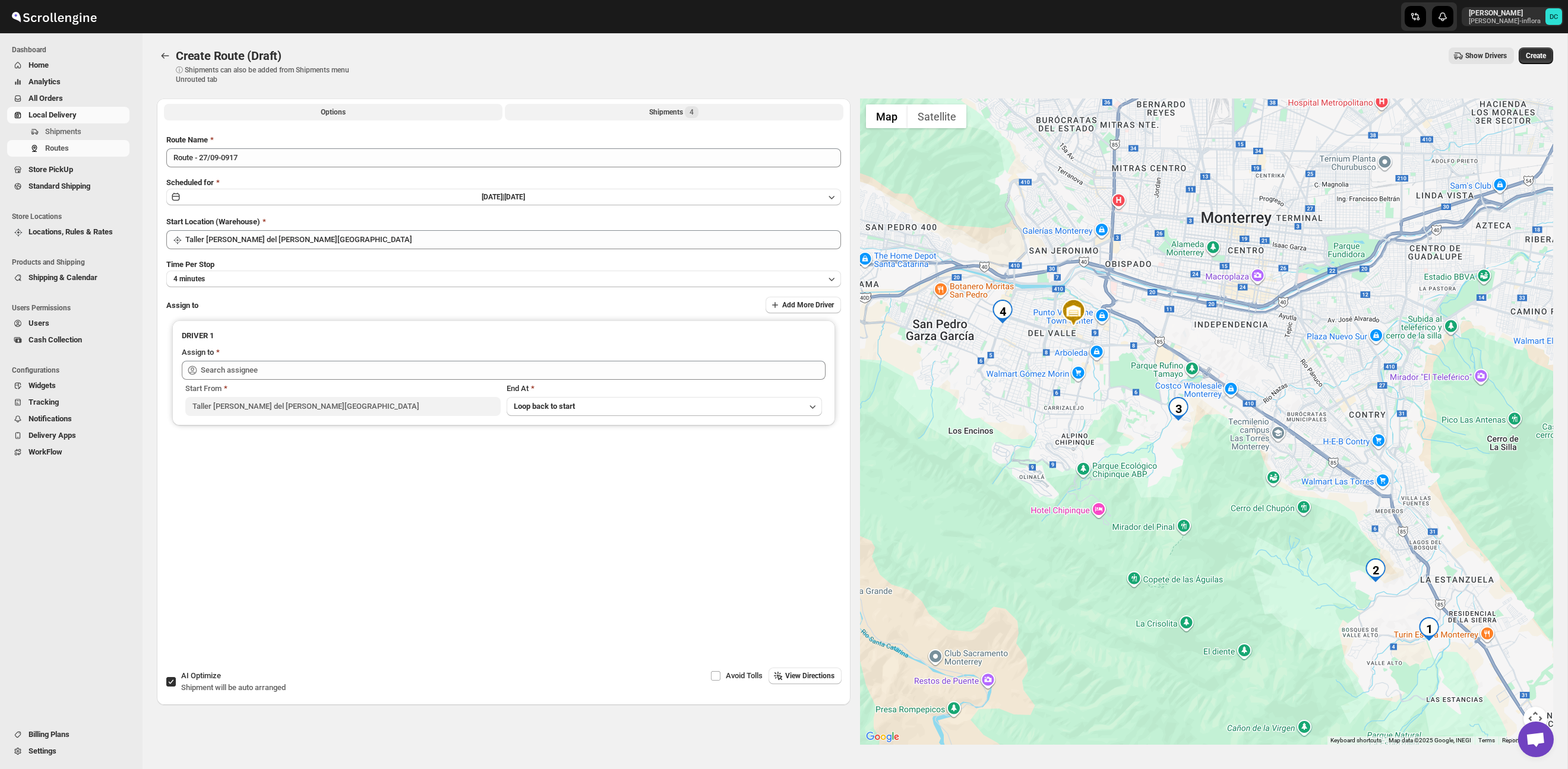
click at [635, 109] on button "Shipments 4" at bounding box center [674, 111] width 339 height 16
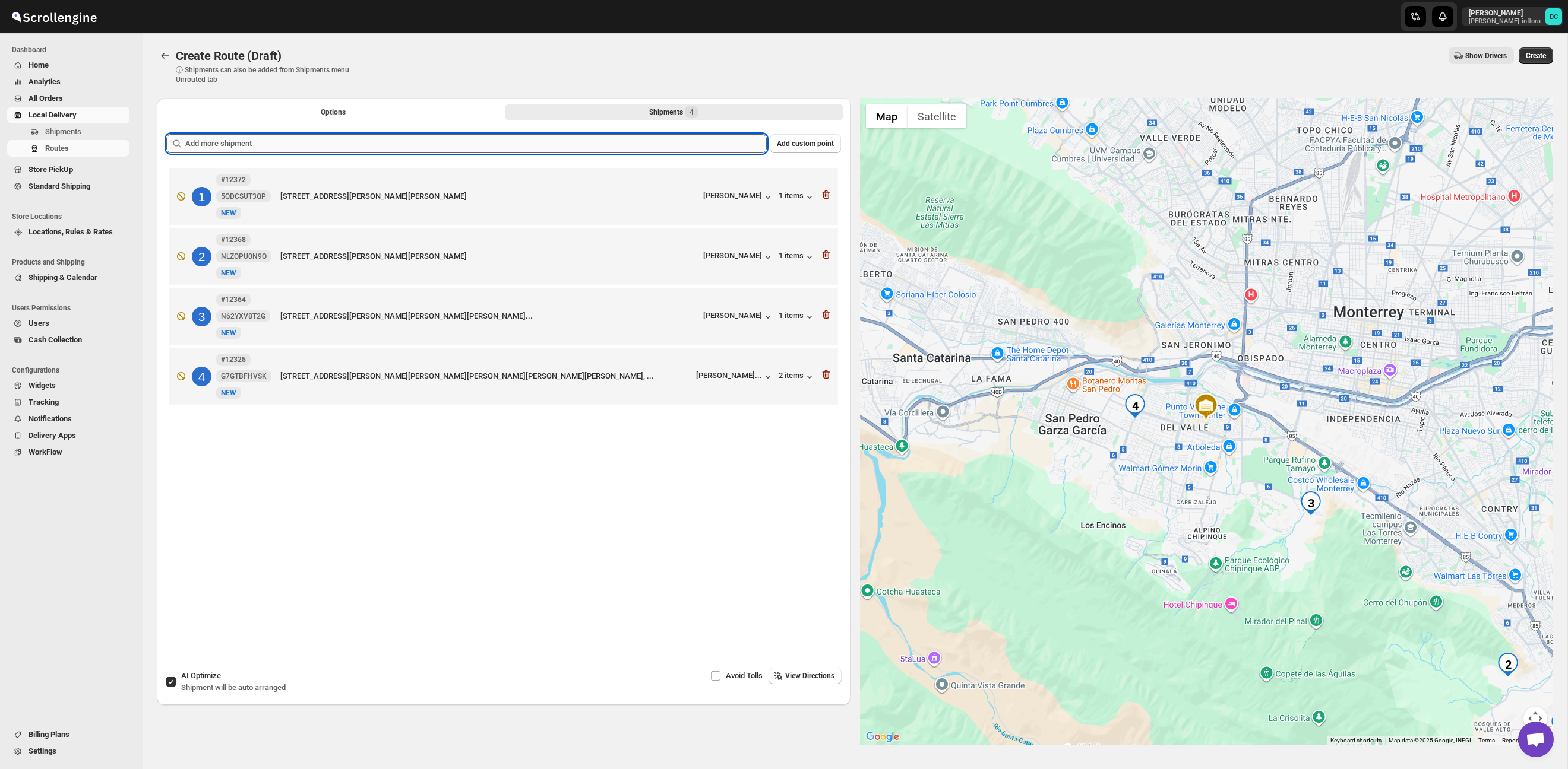
click at [671, 143] on input "text" at bounding box center [476, 143] width 581 height 19
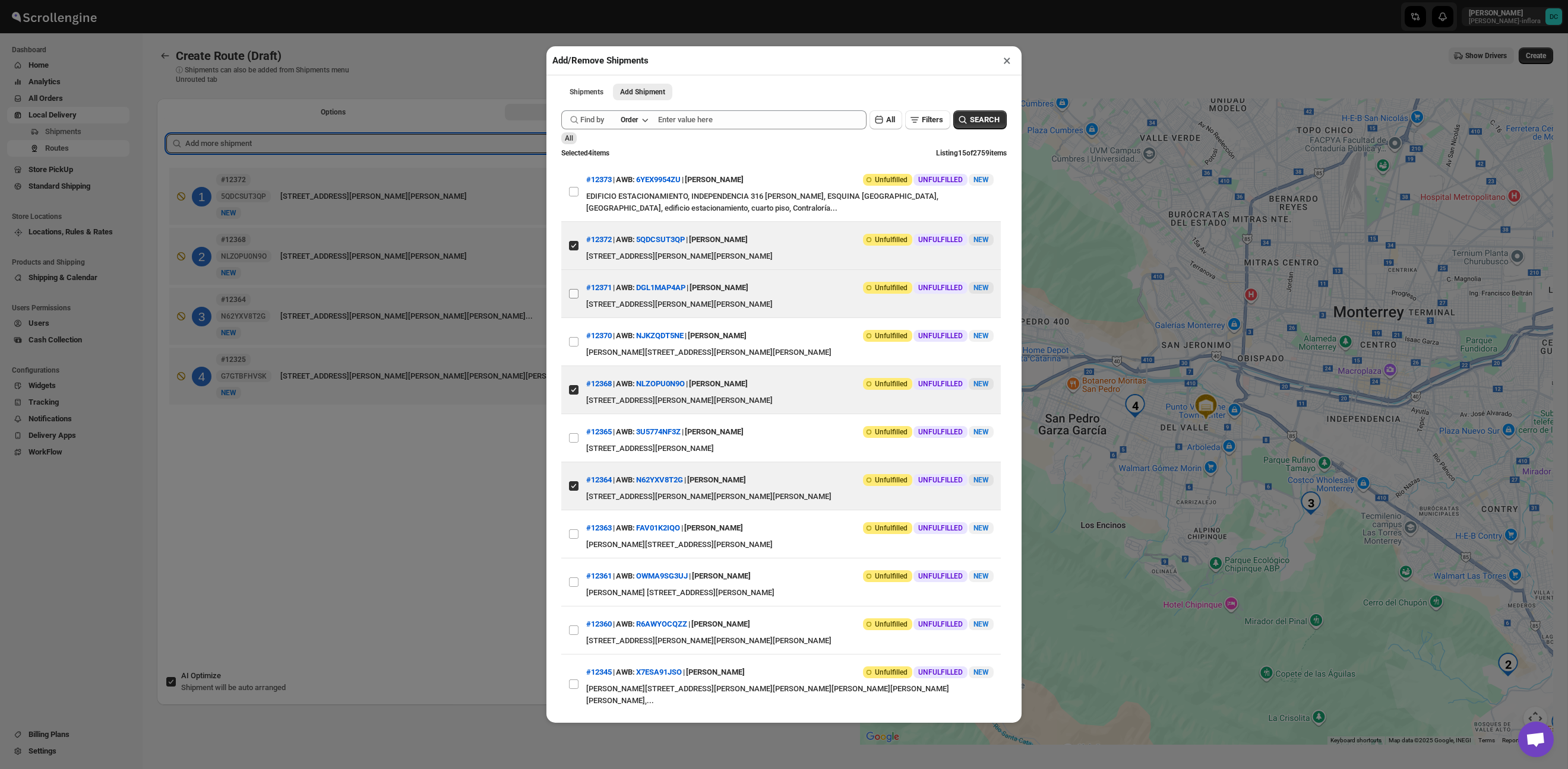
click at [574, 297] on input "View details for 68d7f45902c94fc1c02bb3e9" at bounding box center [574, 293] width 9 height 9
checkbox input "true"
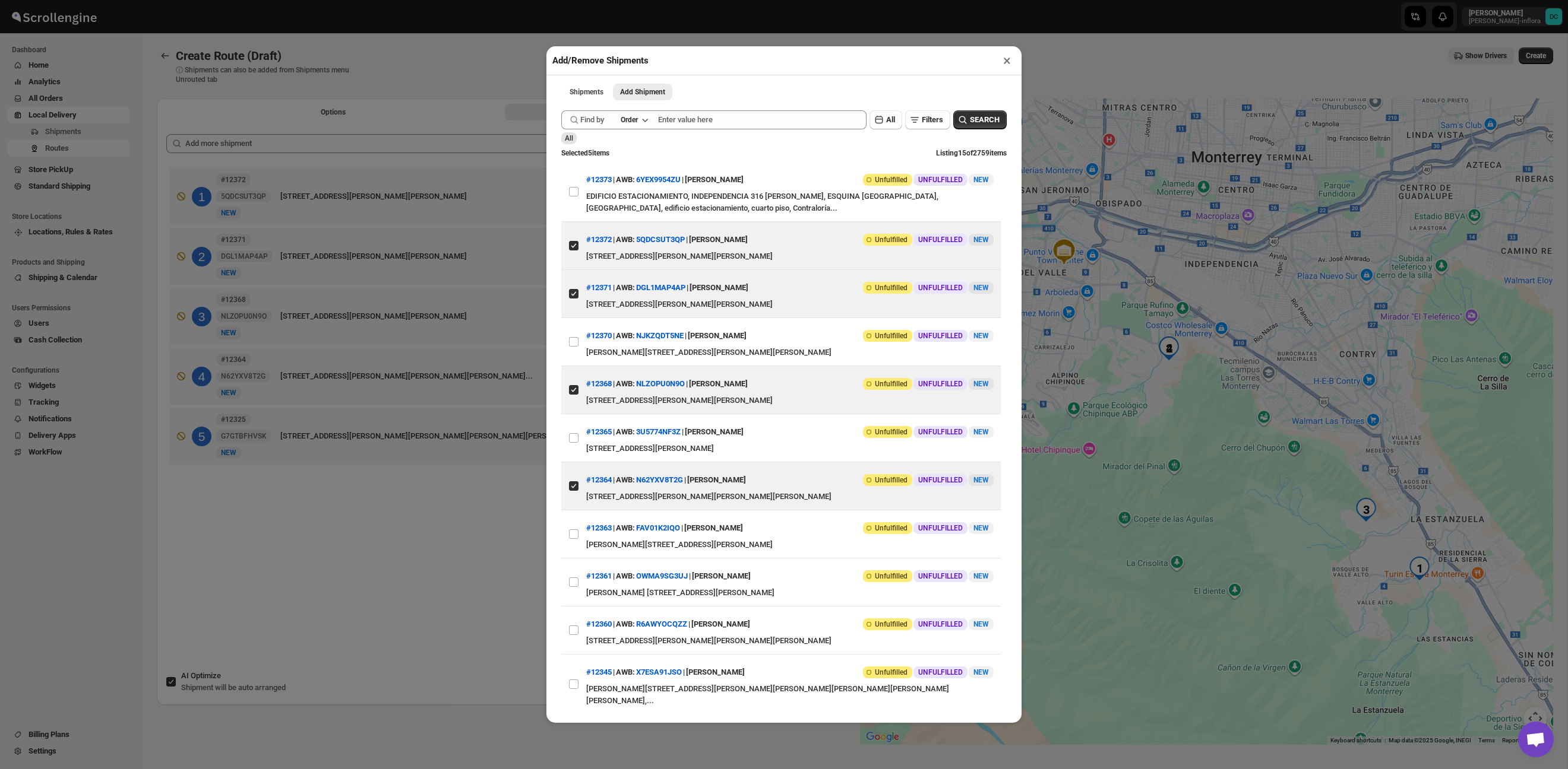
click at [412, 537] on div "Add/Remove Shipments × Shipments Add Shipment More views Shipments Add Shipment…" at bounding box center [784, 384] width 1568 height 769
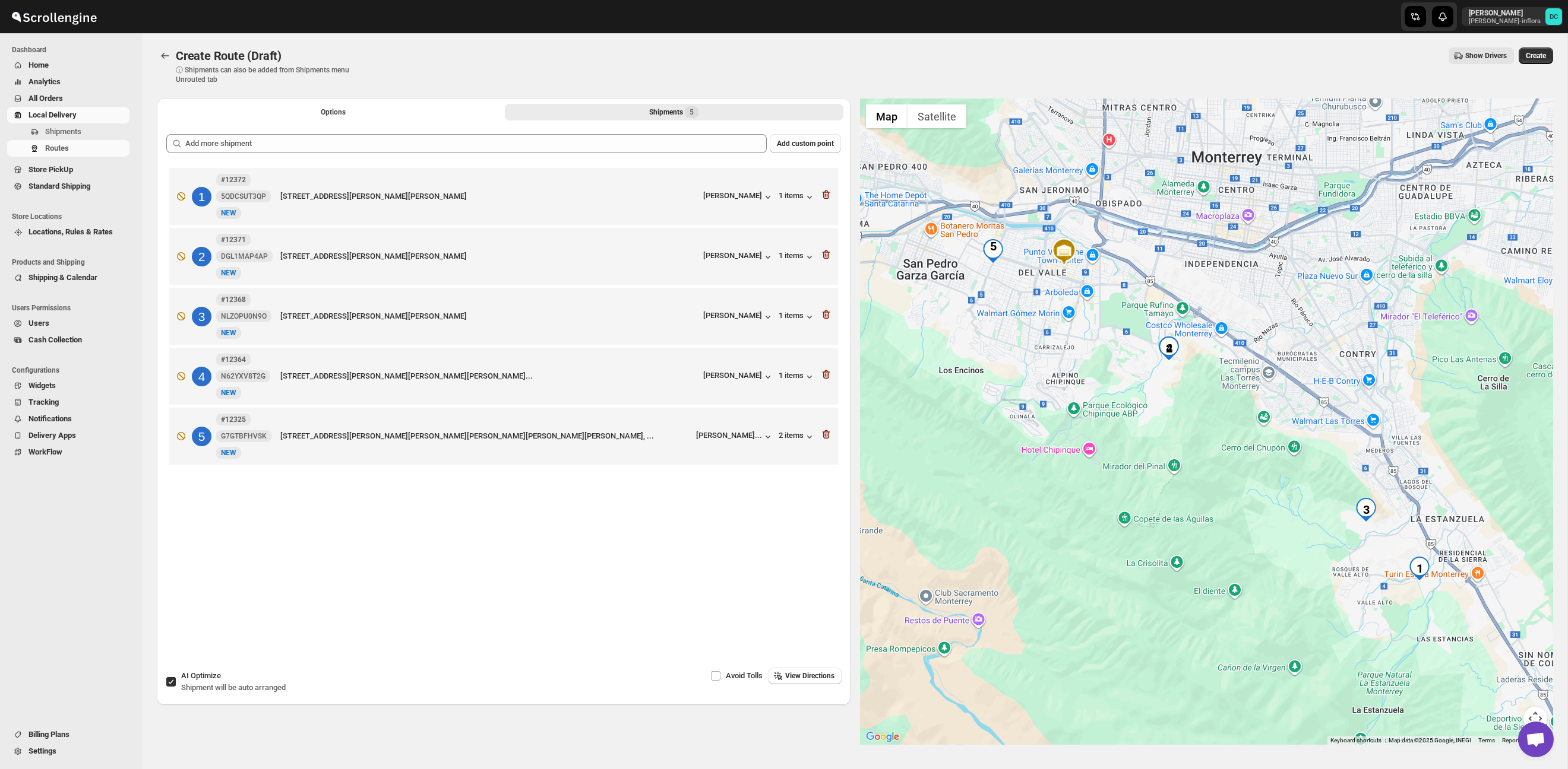
drag, startPoint x: 169, startPoint y: 682, endPoint x: 175, endPoint y: 672, distance: 11.7
click at [169, 682] on input "AI Optimize Shipment will be auto arranged" at bounding box center [170, 682] width 9 height 9
checkbox input "false"
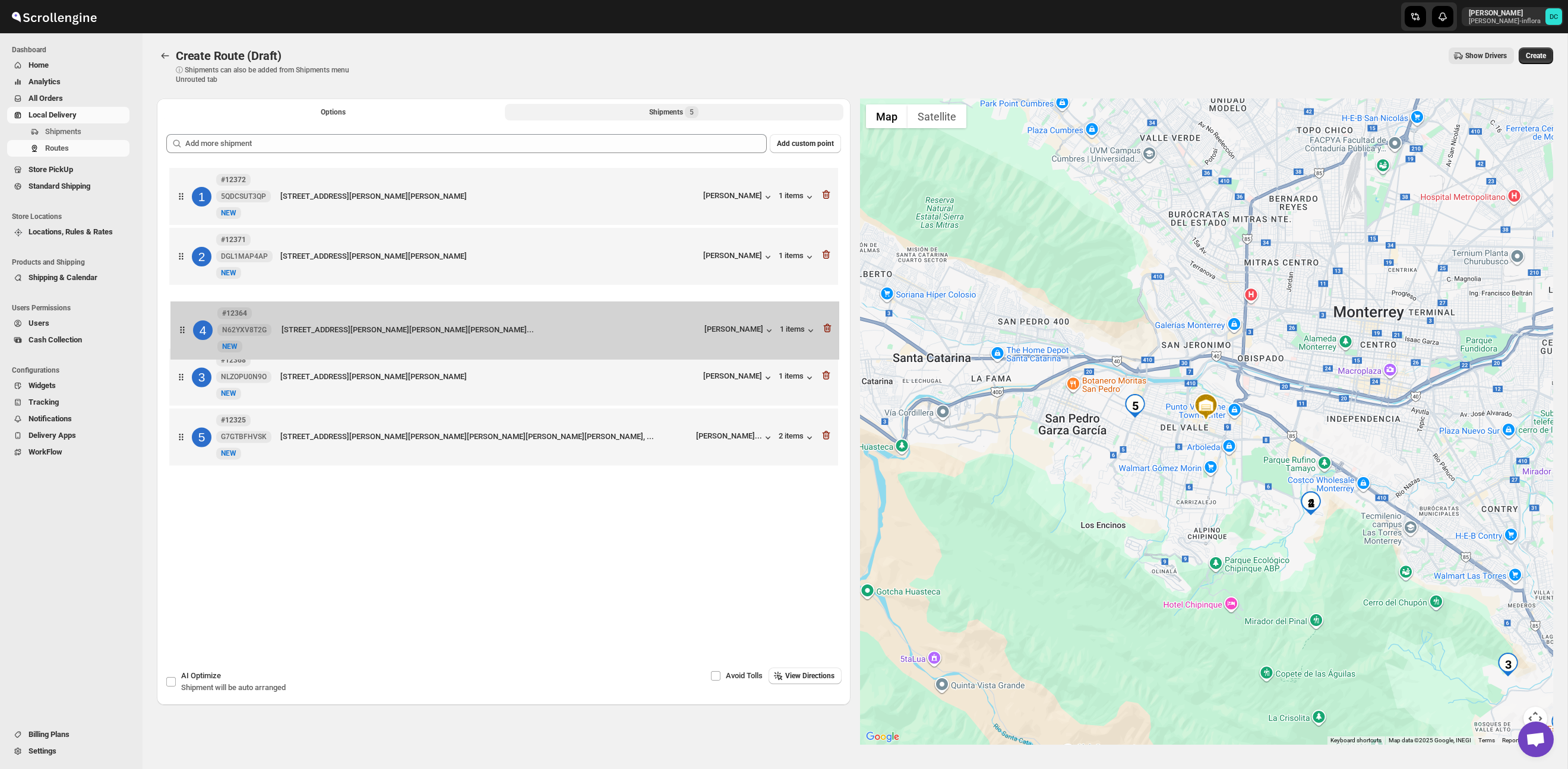
drag, startPoint x: 191, startPoint y: 367, endPoint x: 197, endPoint y: 331, distance: 36.5
click at [191, 332] on div "1 #12372 5QDCSUT3QP New NEW [STREET_ADDRESS][PERSON_NAME][PERSON_NAME] [PERSON_…" at bounding box center [503, 319] width 675 height 306
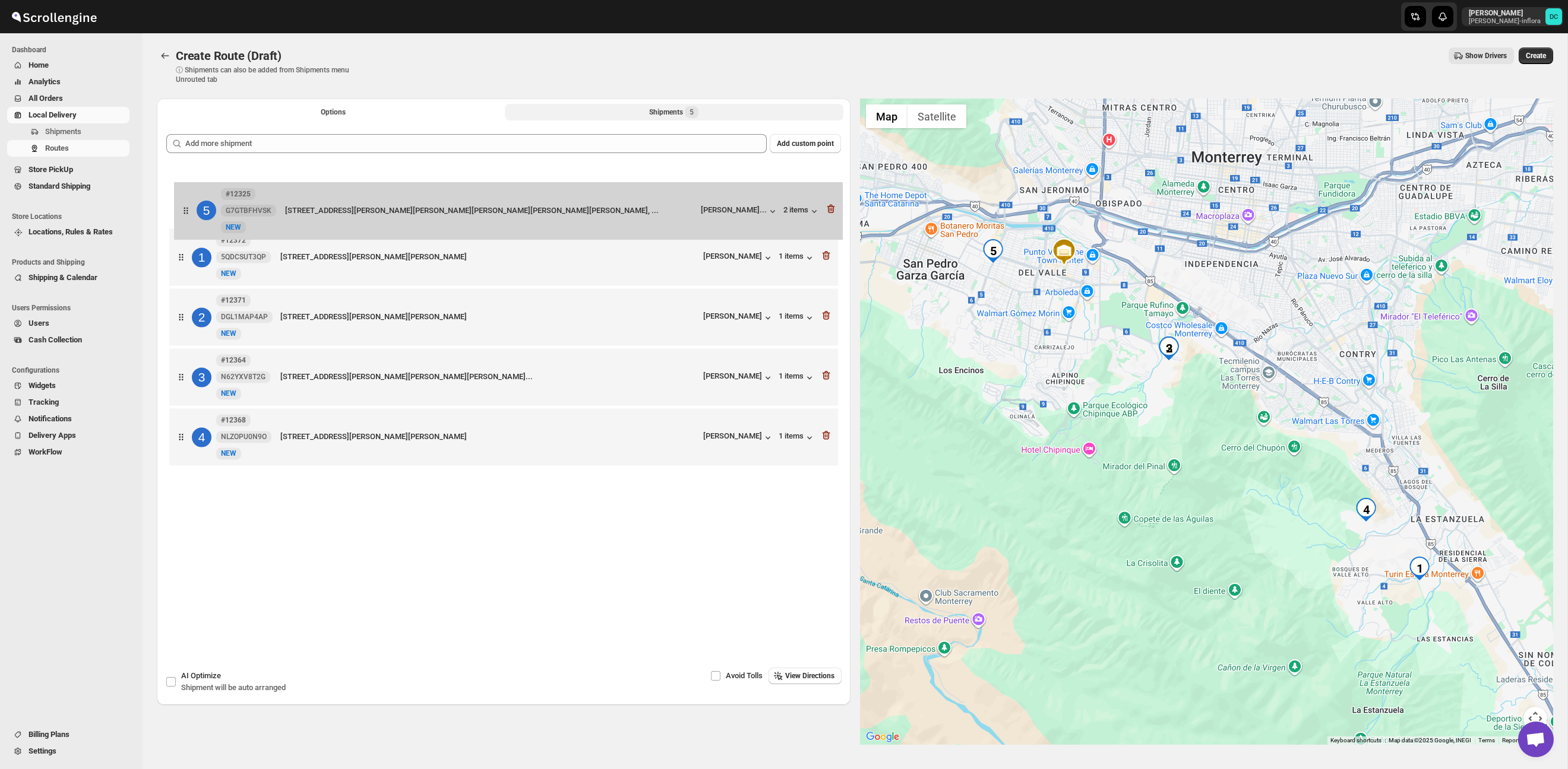
drag, startPoint x: 187, startPoint y: 449, endPoint x: 194, endPoint y: 211, distance: 238.1
click at [194, 211] on div "1 #12372 5QDCSUT3QP New NEW [STREET_ADDRESS][PERSON_NAME][PERSON_NAME] [PERSON_…" at bounding box center [503, 319] width 675 height 306
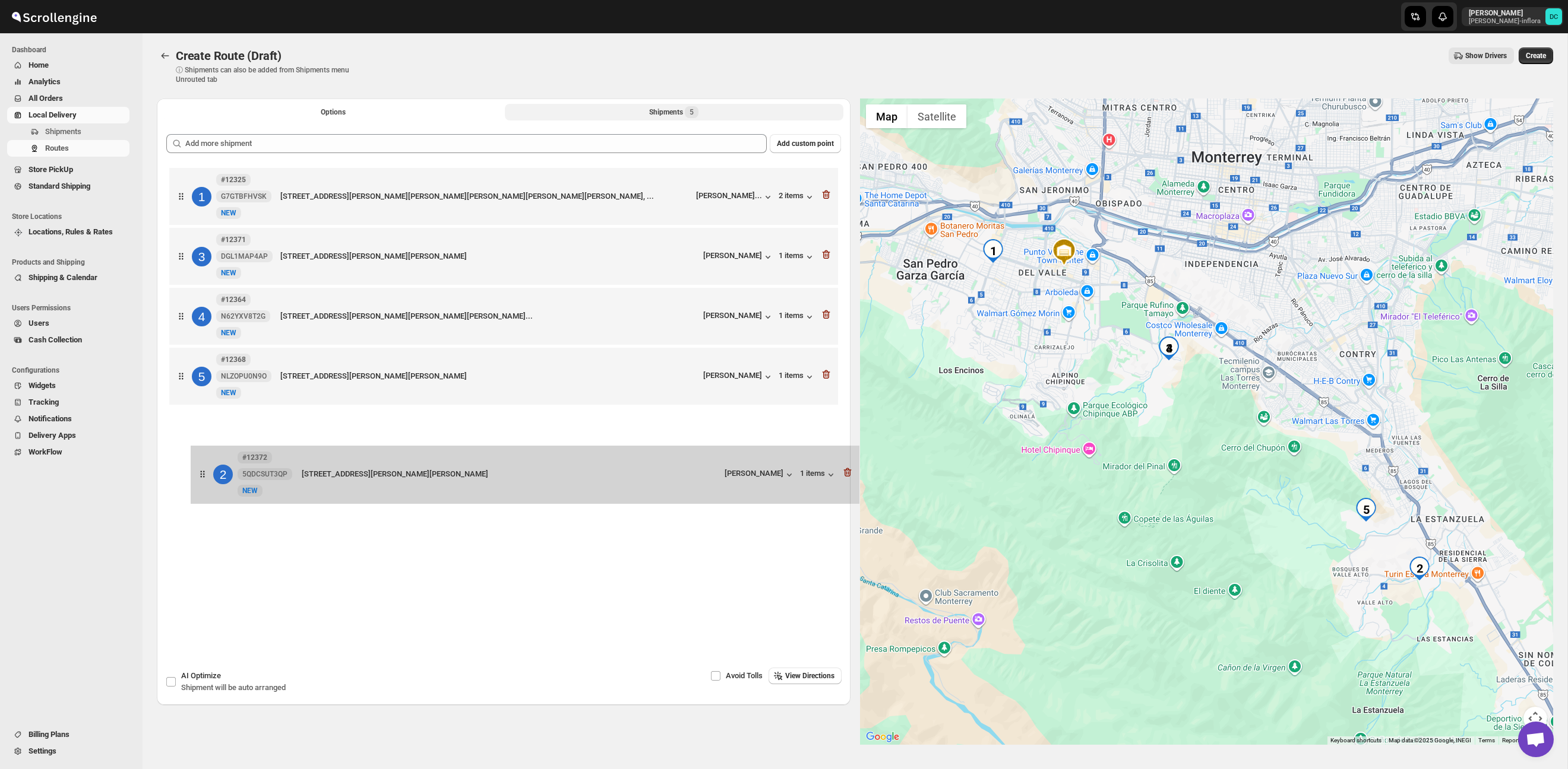
drag, startPoint x: 185, startPoint y: 259, endPoint x: 209, endPoint y: 481, distance: 223.3
click at [209, 481] on div "1 #12325 G7GTBFHVSK New NEW [STREET_ADDRESS][PERSON_NAME][PERSON_NAME][PERSON_N…" at bounding box center [503, 388] width 675 height 446
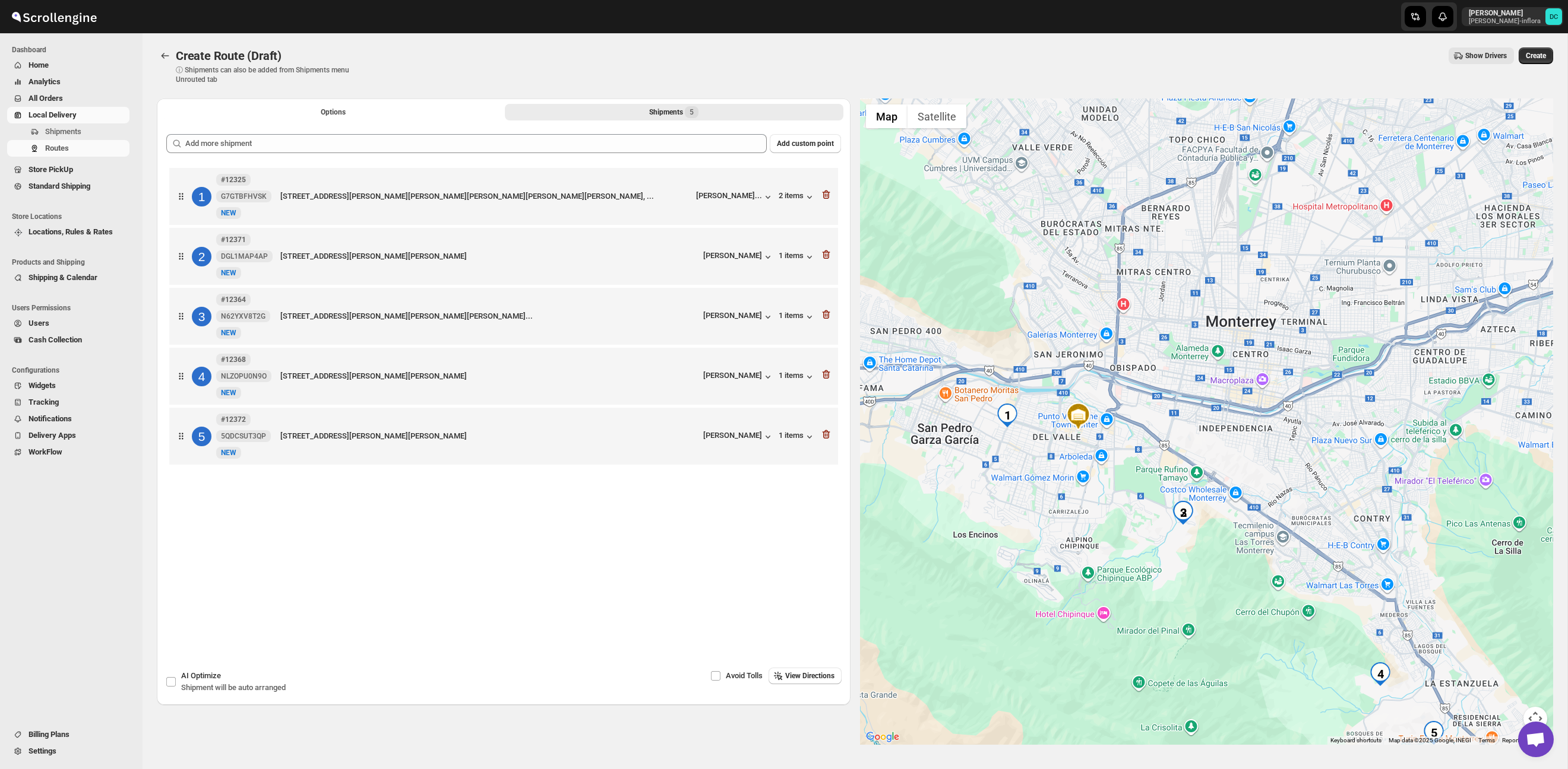
drag, startPoint x: 1261, startPoint y: 428, endPoint x: 1275, endPoint y: 594, distance: 166.6
click at [1275, 594] on div at bounding box center [1207, 421] width 693 height 646
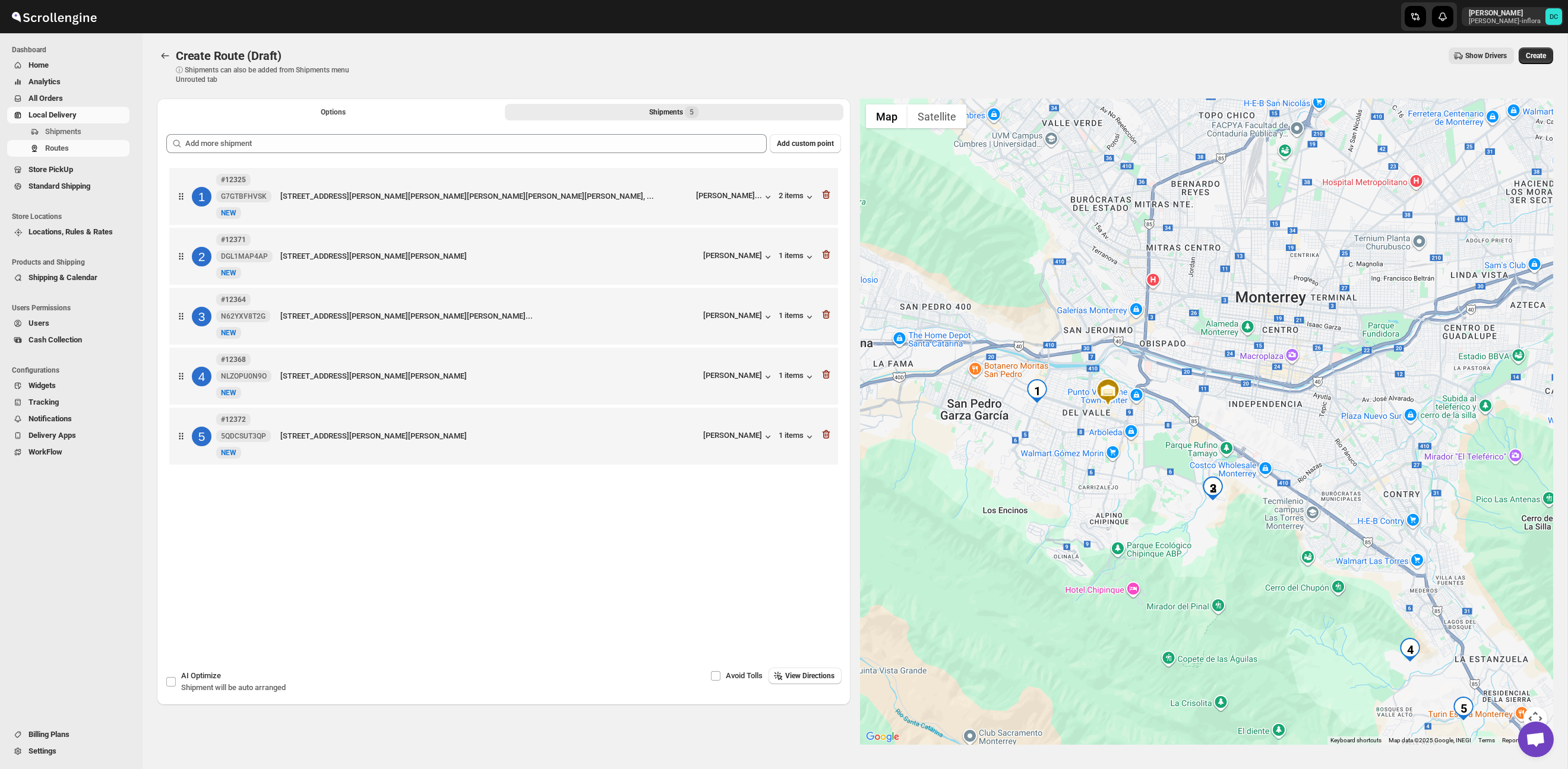
drag, startPoint x: 1217, startPoint y: 595, endPoint x: 1248, endPoint y: 570, distance: 39.8
click at [1248, 570] on div at bounding box center [1207, 421] width 693 height 646
click at [380, 113] on button "Options" at bounding box center [333, 111] width 339 height 16
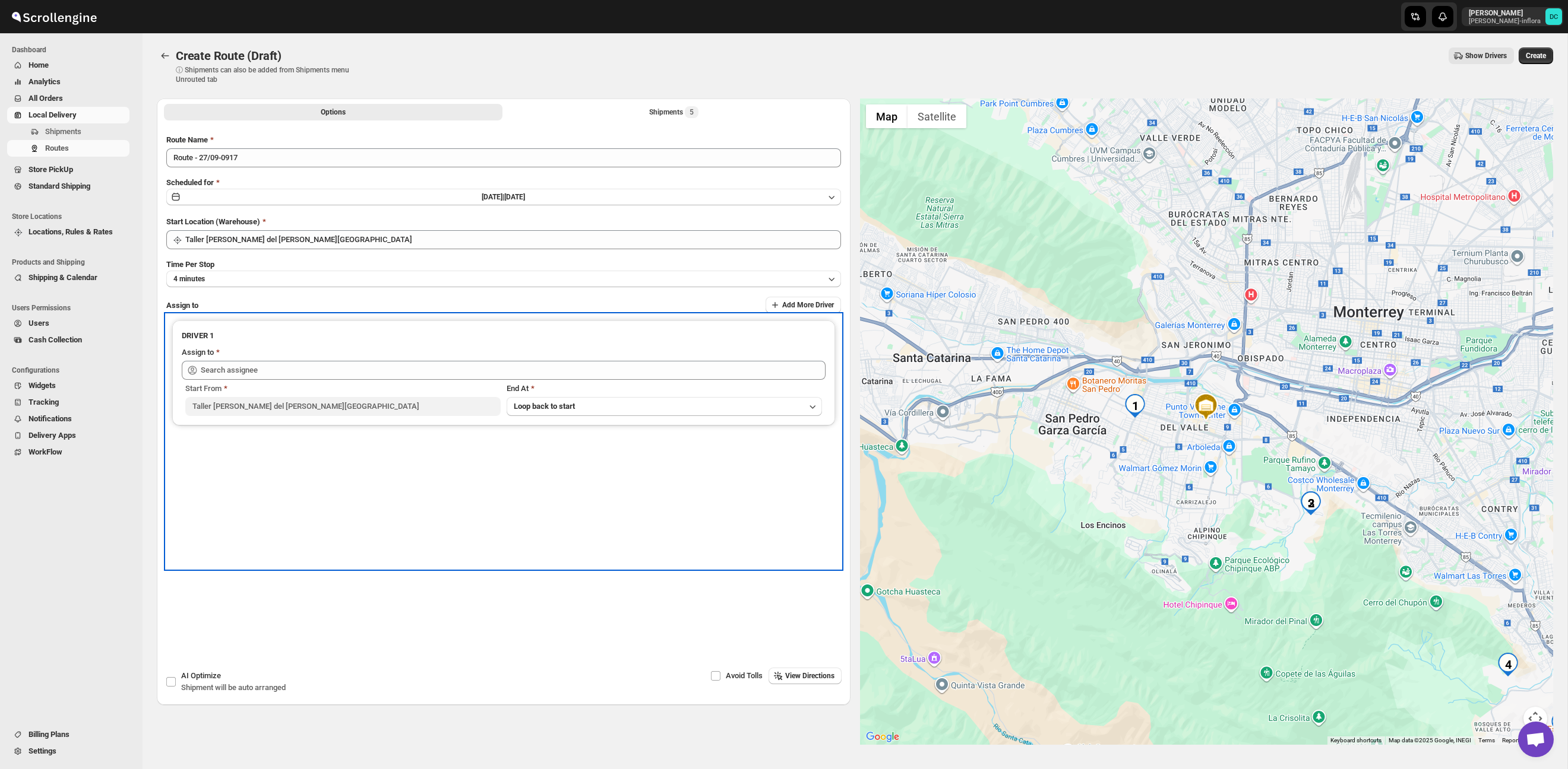
click at [431, 383] on div "Start From" at bounding box center [343, 389] width 315 height 12
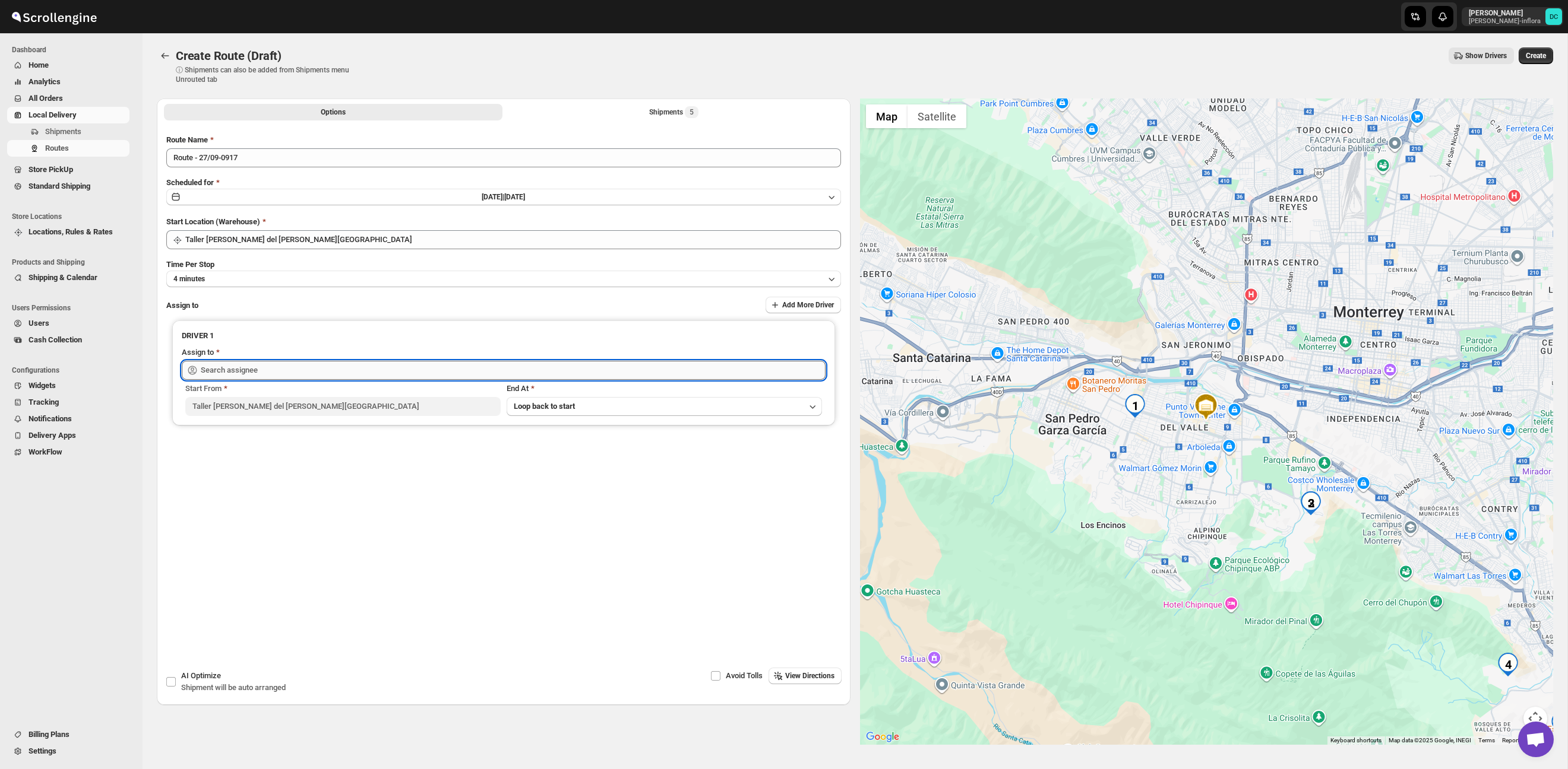
click at [433, 377] on input "text" at bounding box center [513, 370] width 625 height 19
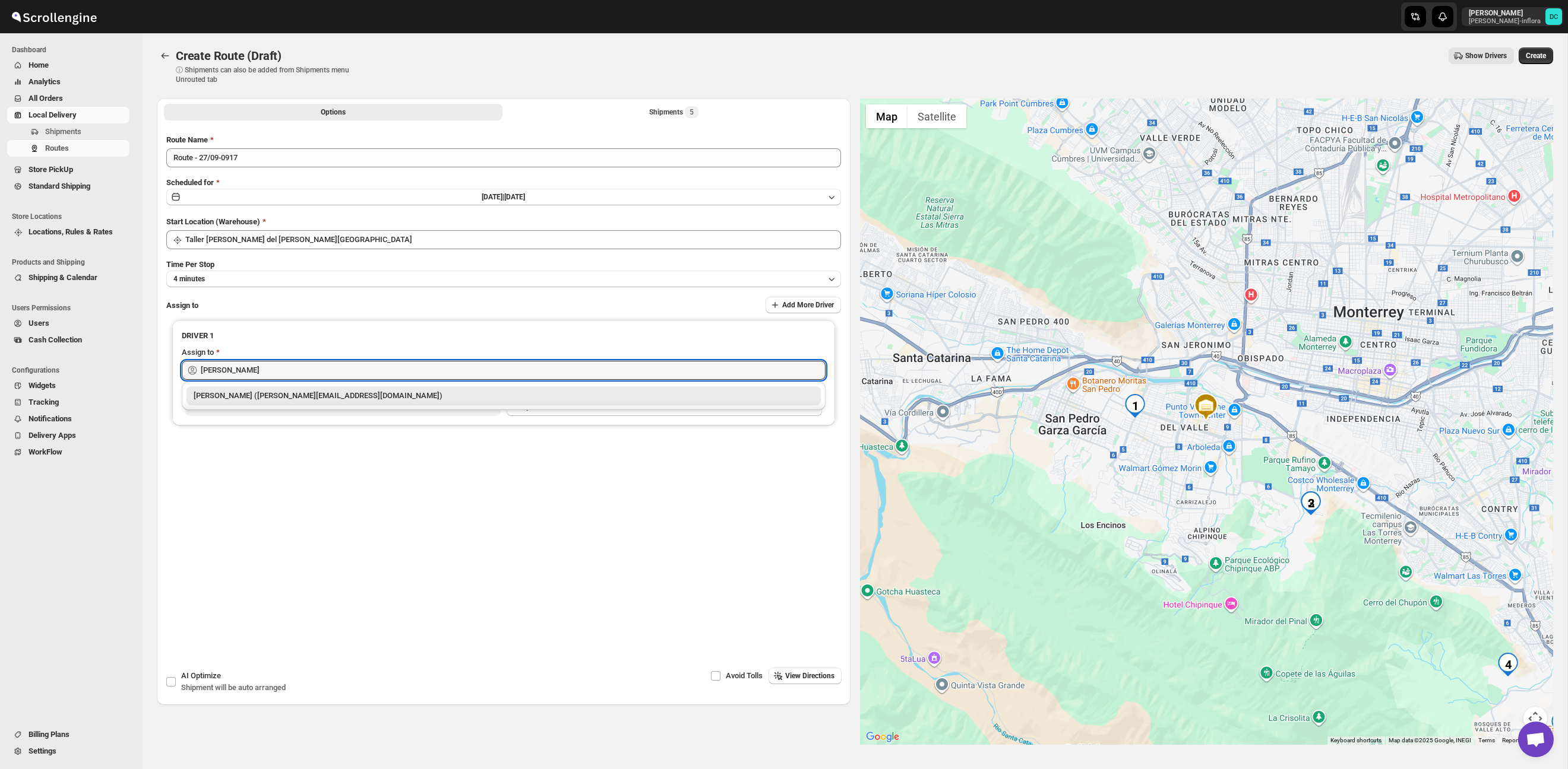
click at [409, 395] on div "[PERSON_NAME] ([PERSON_NAME][EMAIL_ADDRESS][DOMAIN_NAME])" at bounding box center [504, 396] width 620 height 12
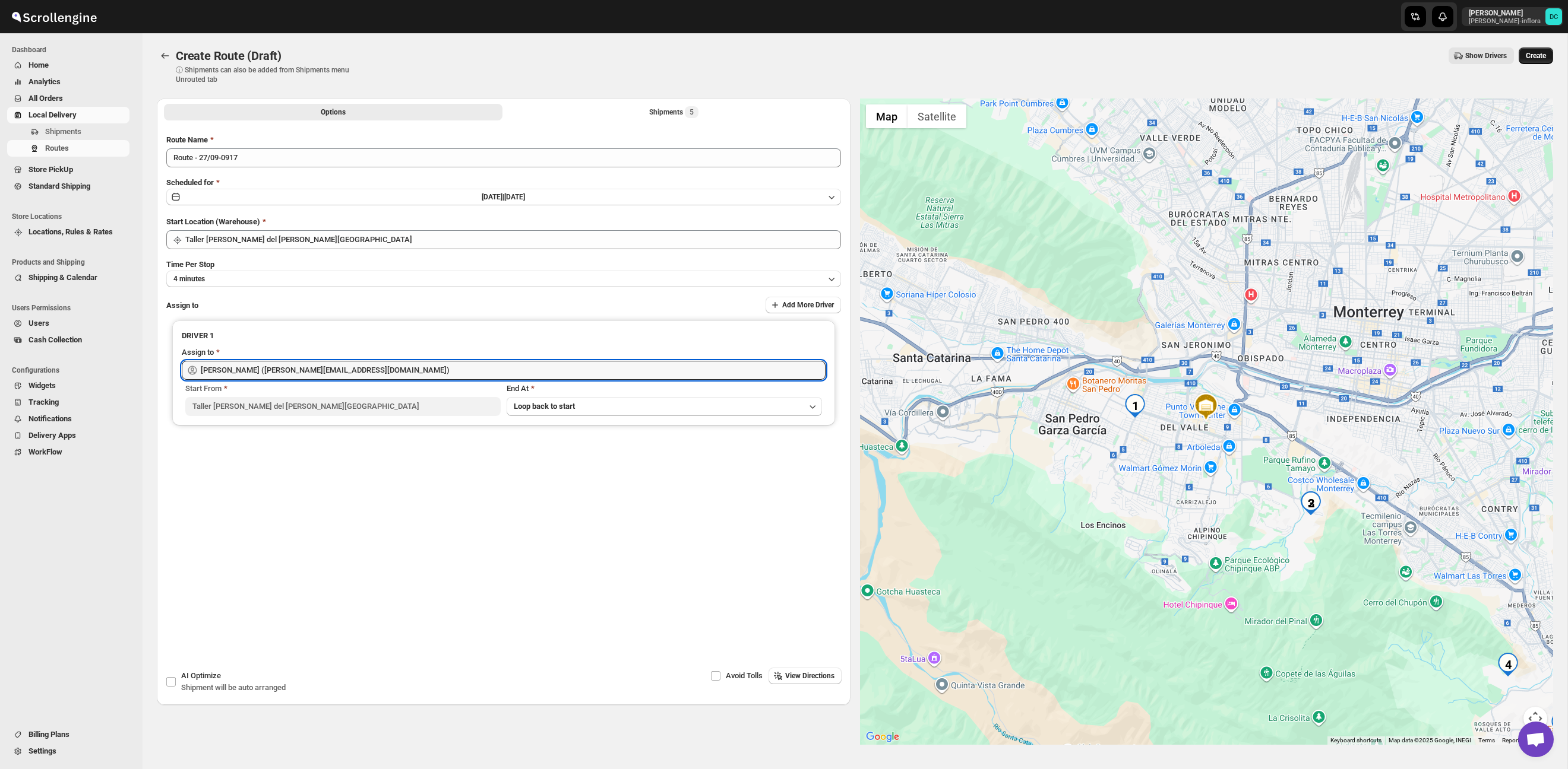
type input "[PERSON_NAME] ([PERSON_NAME][EMAIL_ADDRESS][DOMAIN_NAME])"
click at [1537, 58] on span "Create" at bounding box center [1536, 55] width 20 height 9
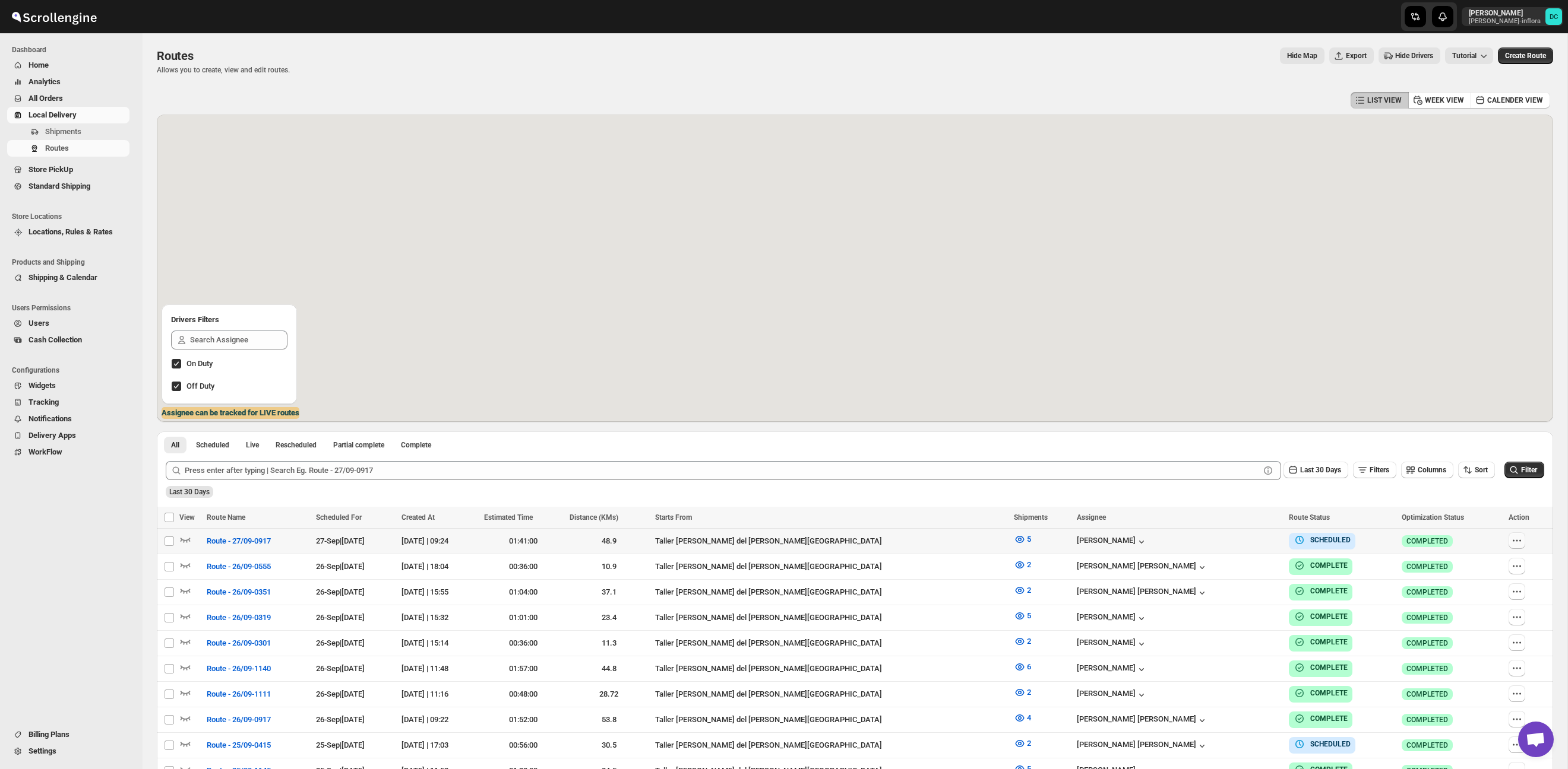
click at [1512, 543] on icon "button" at bounding box center [1517, 541] width 12 height 12
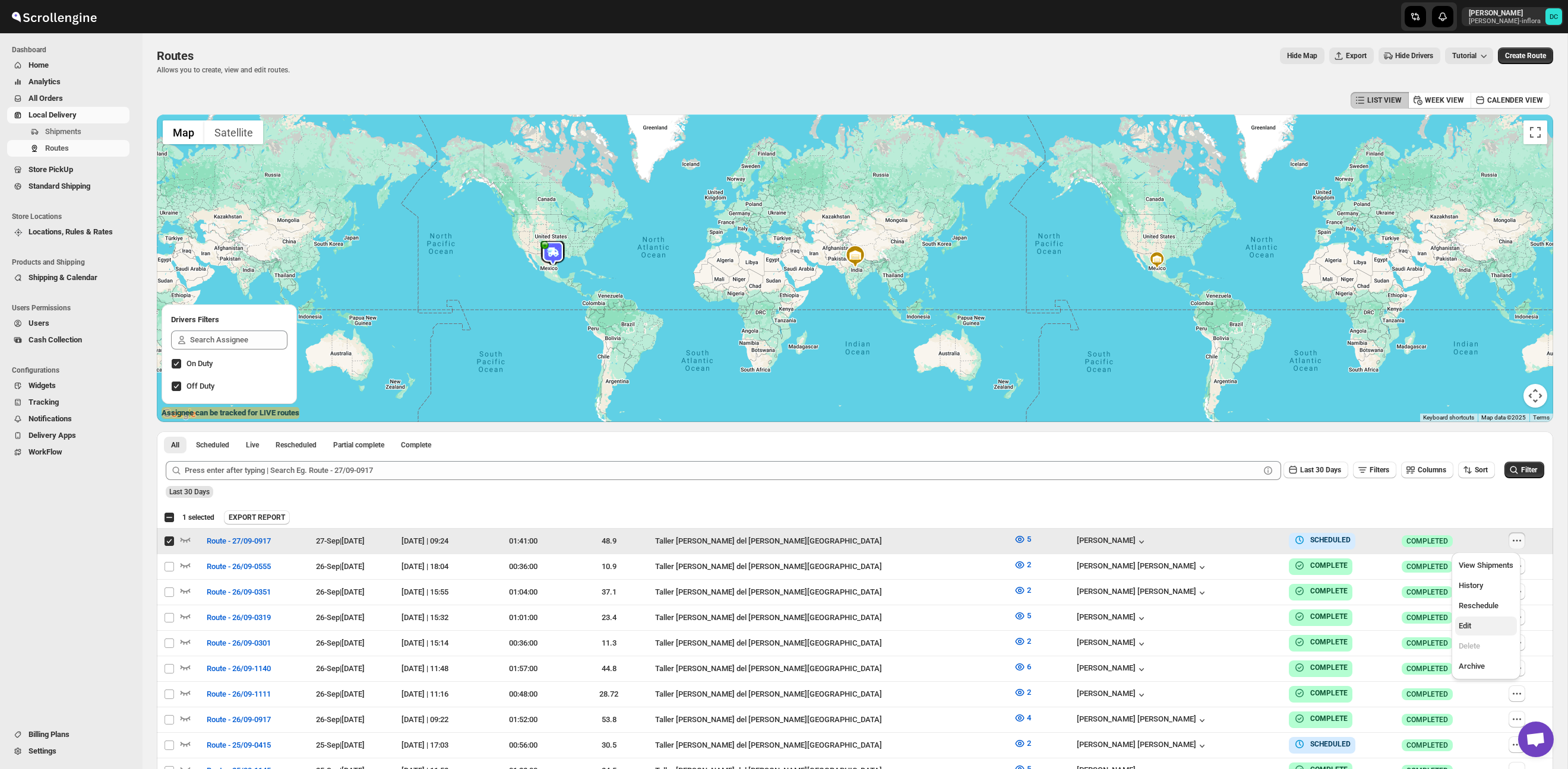
click at [1489, 627] on span "Edit" at bounding box center [1486, 626] width 55 height 12
checkbox input "false"
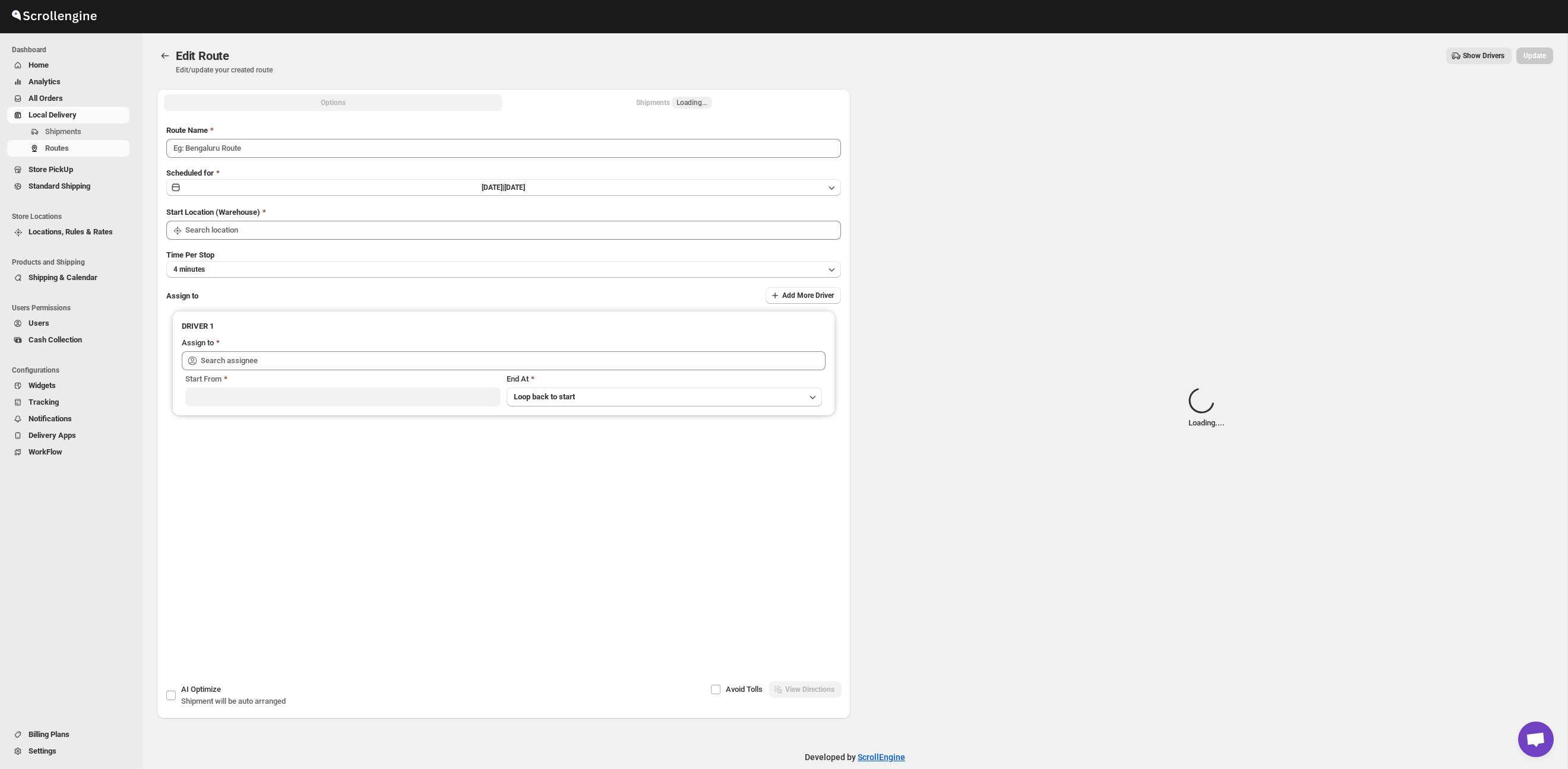
type input "Route - 27/09-0917"
type input "Taller [PERSON_NAME] del [PERSON_NAME][GEOGRAPHIC_DATA]"
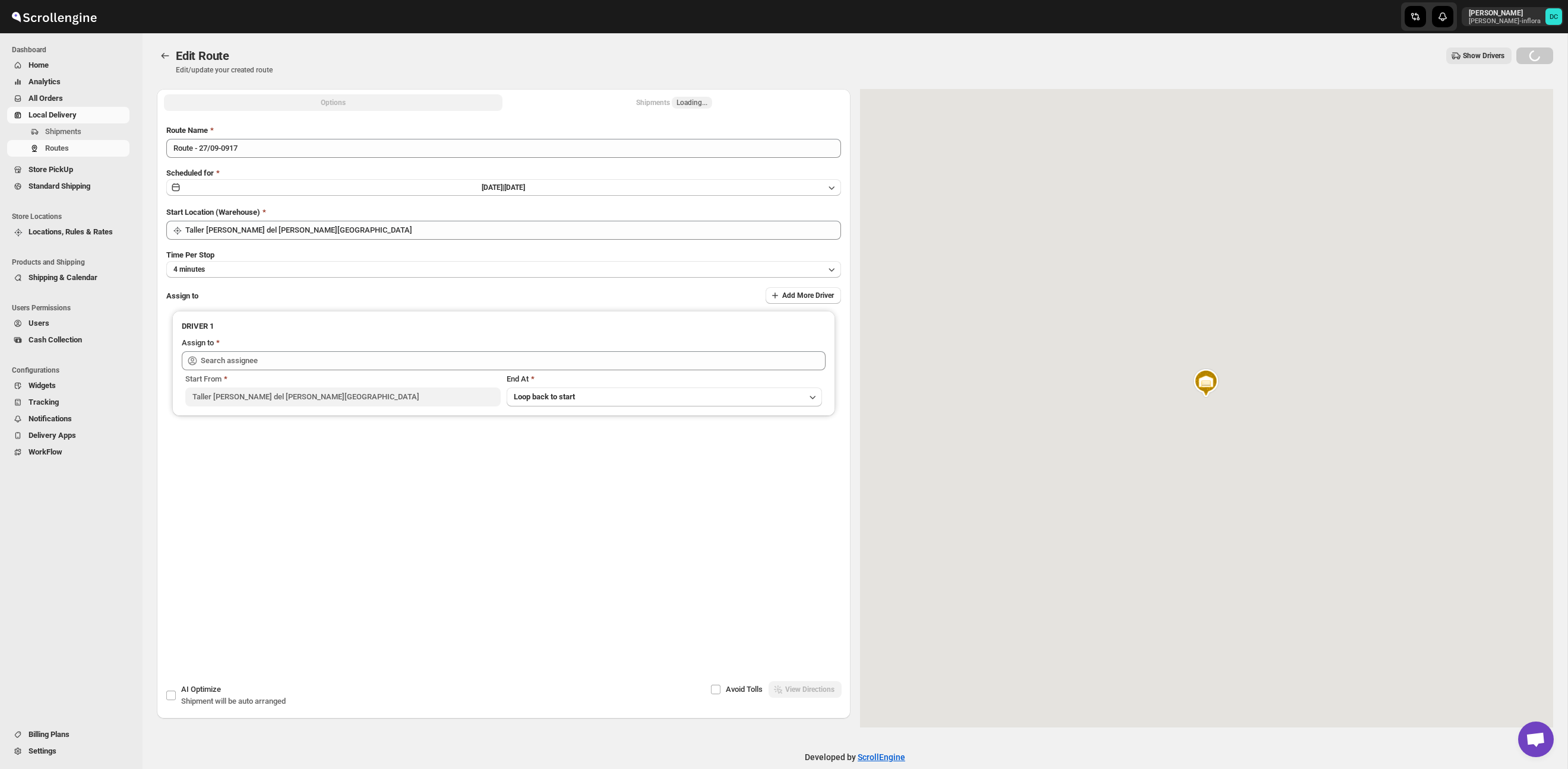
type input "[PERSON_NAME] ([PERSON_NAME][EMAIL_ADDRESS][DOMAIN_NAME])"
